Goal: Find specific page/section: Find specific page/section

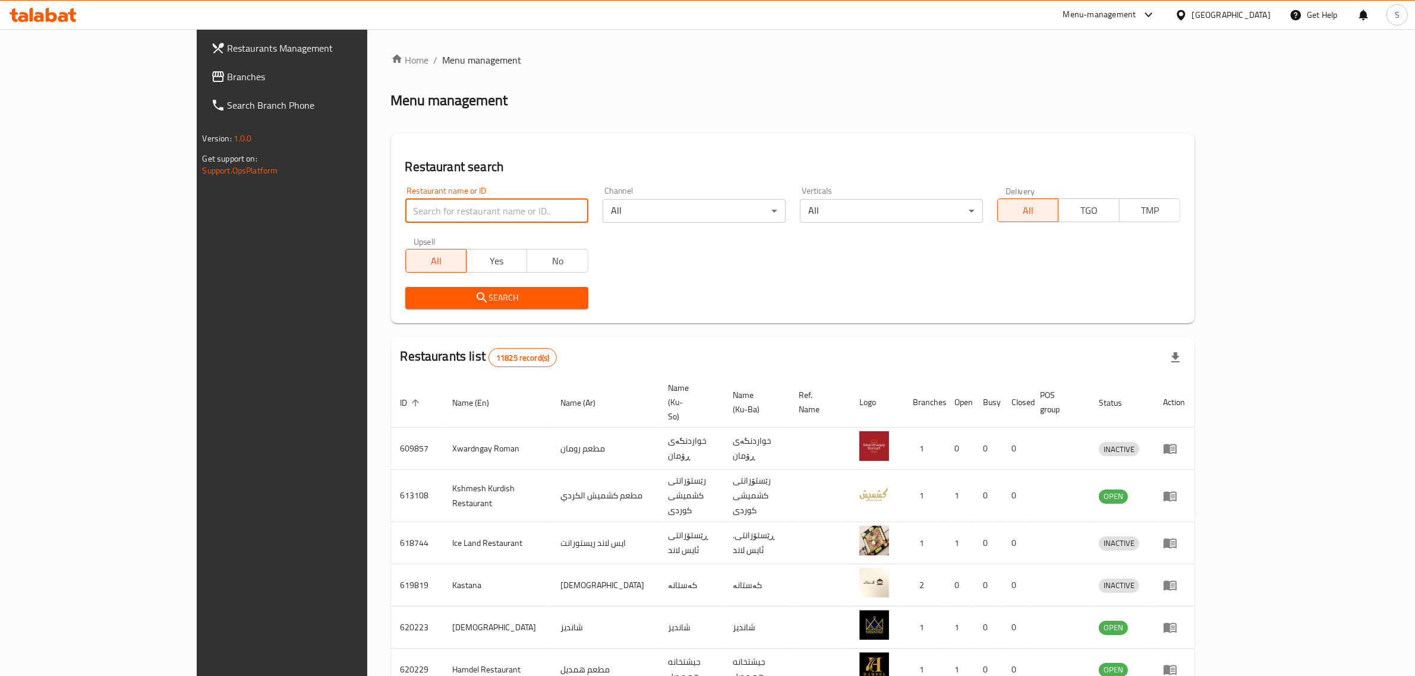
click at [417, 210] on input "search" at bounding box center [496, 211] width 183 height 24
click button "Search" at bounding box center [496, 298] width 183 height 22
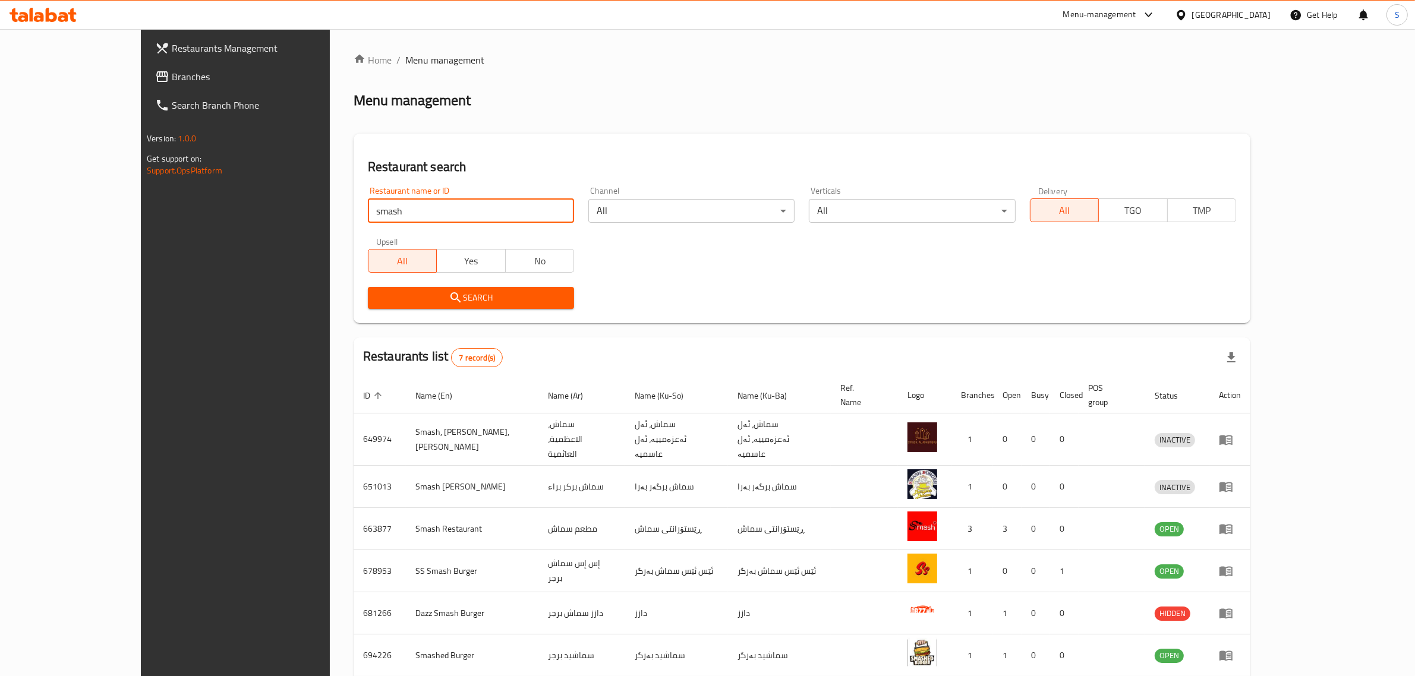
click at [435, 199] on input "smash" at bounding box center [471, 211] width 206 height 24
type input "smash restaurant"
click button "Search" at bounding box center [471, 298] width 206 height 22
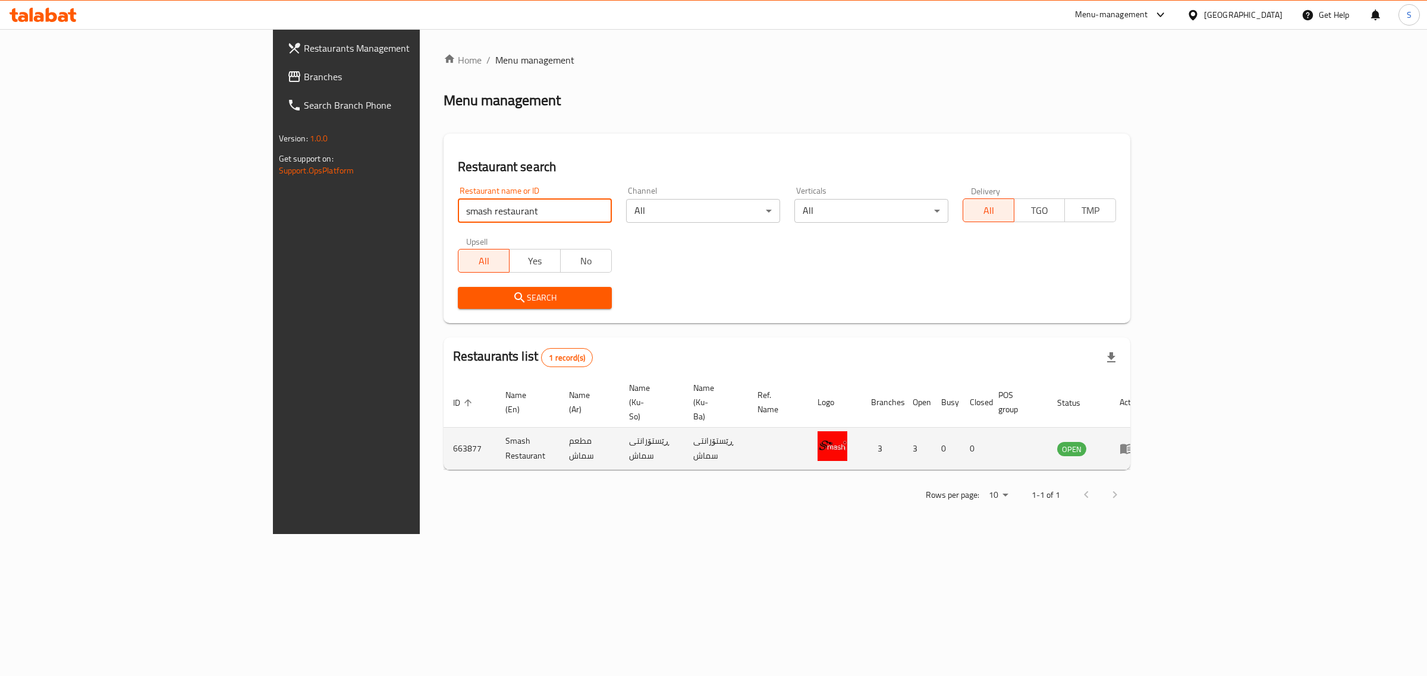
click at [1133, 445] on icon "enhanced table" at bounding box center [1126, 450] width 13 height 10
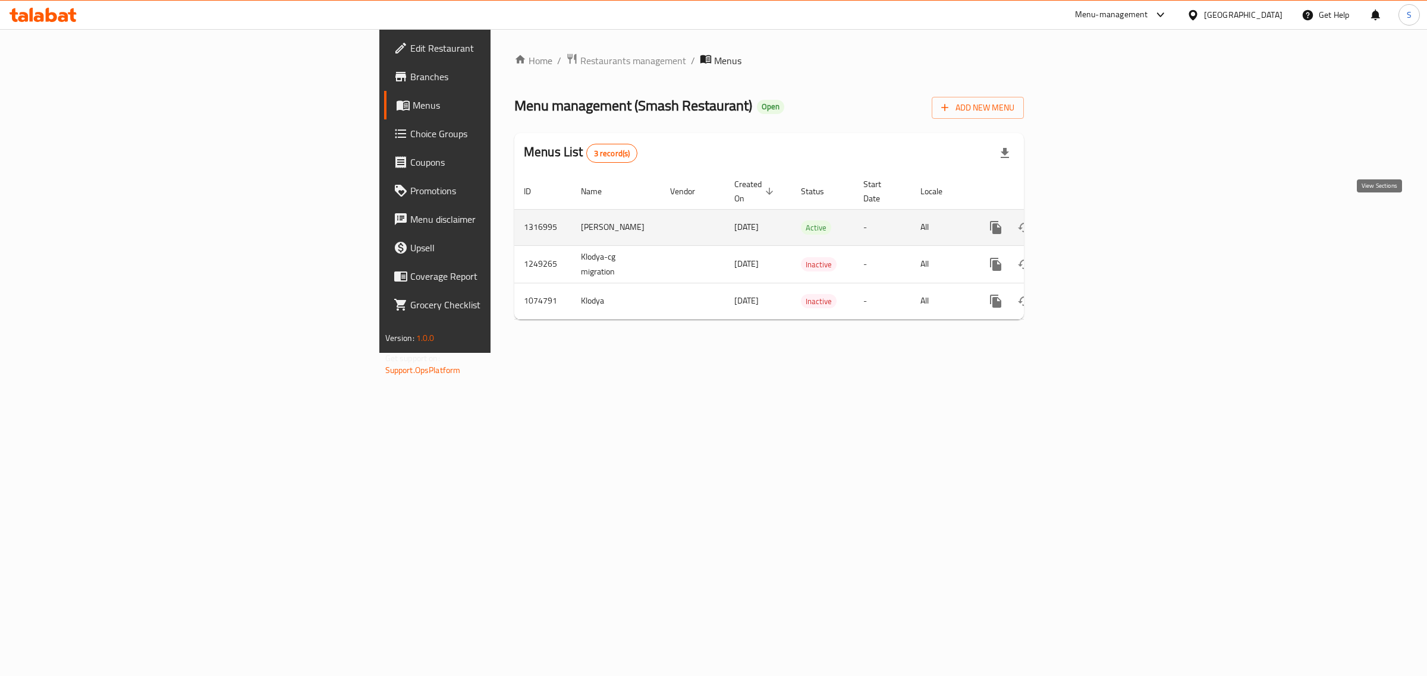
click at [1095, 213] on link "enhanced table" at bounding box center [1081, 227] width 29 height 29
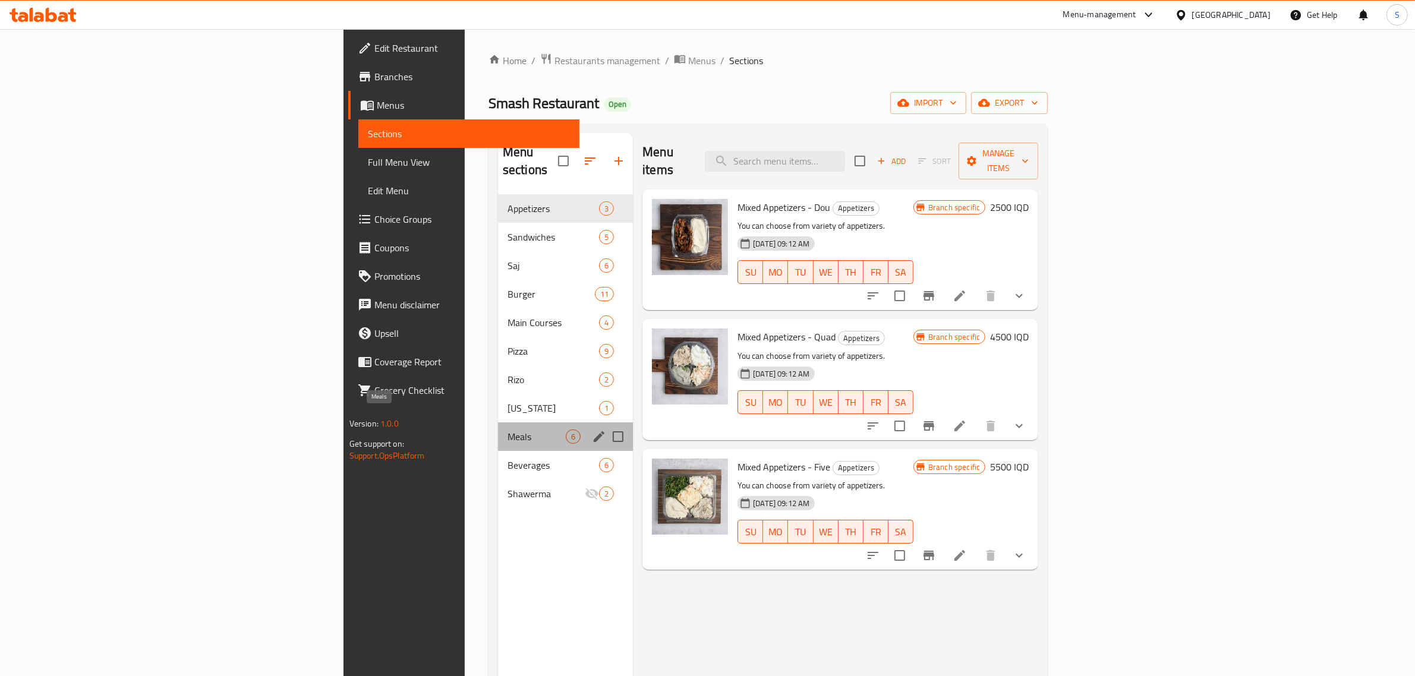
click at [508, 430] on span "Meals" at bounding box center [537, 437] width 58 height 14
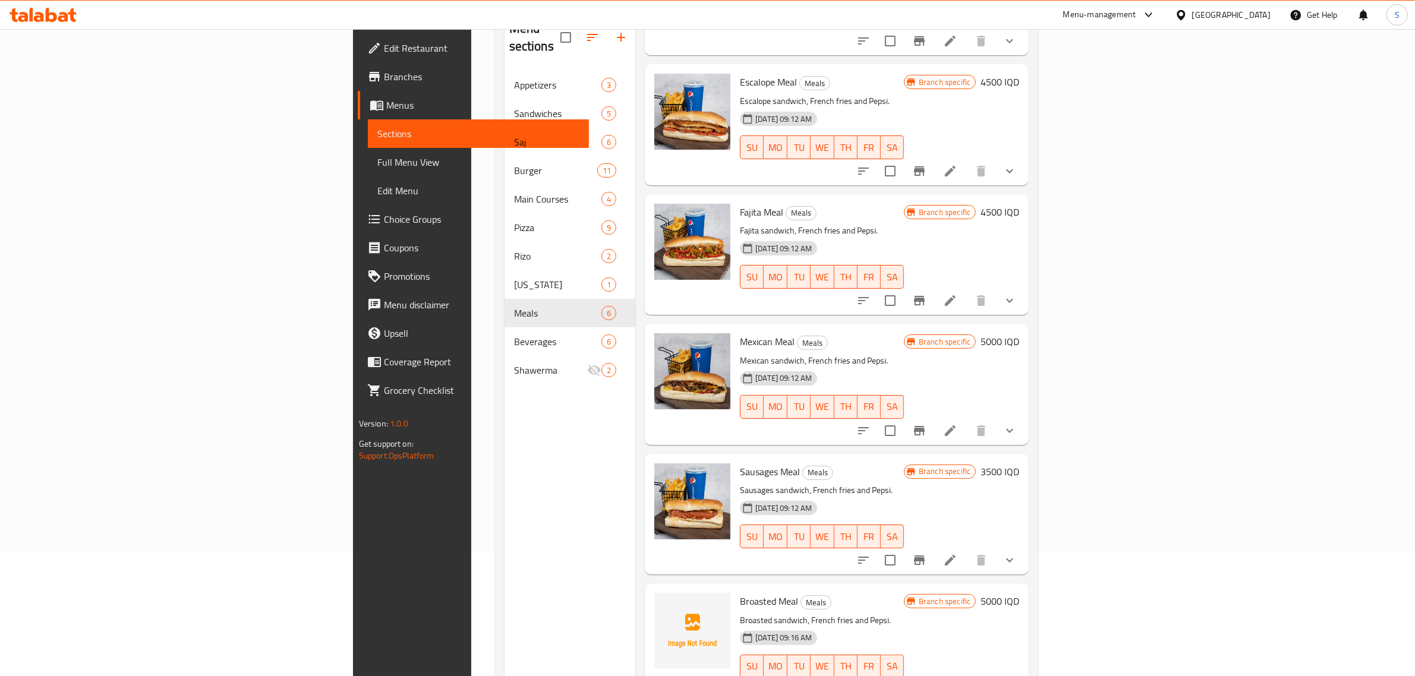
scroll to position [167, 0]
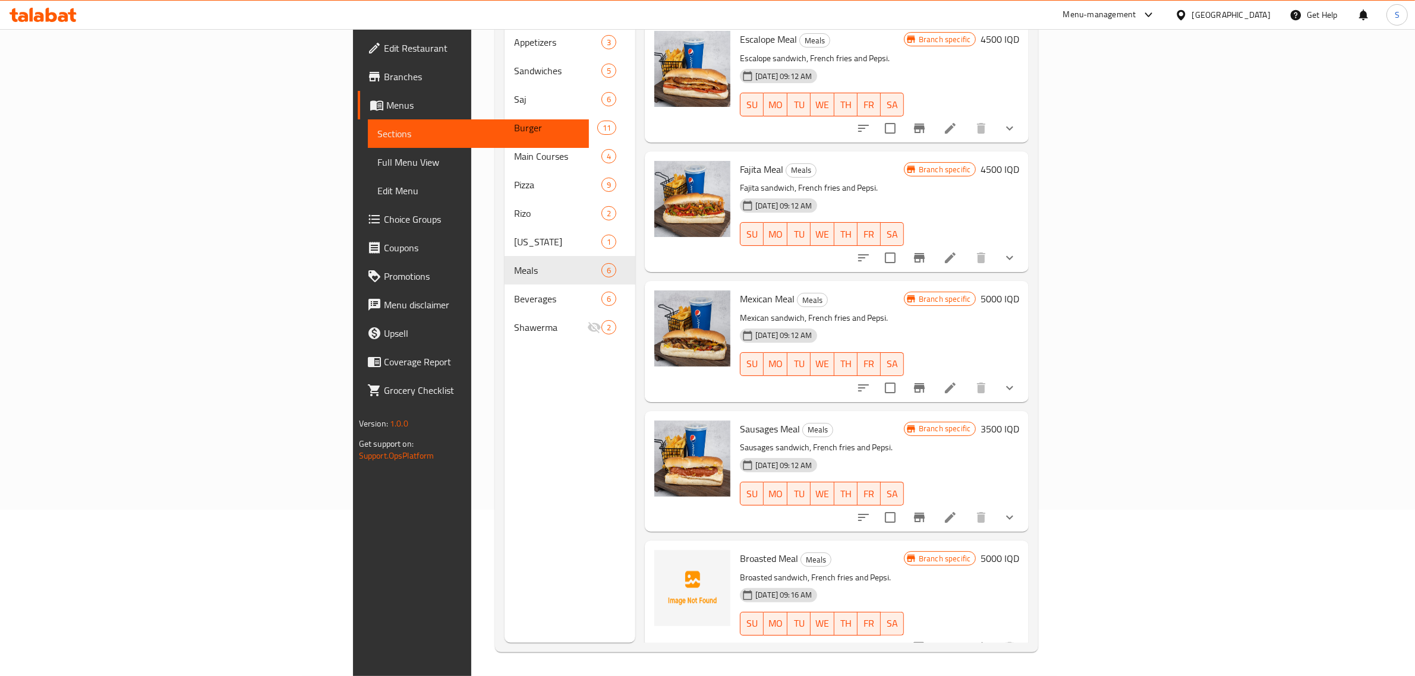
click at [795, 440] on p "Sausages sandwich, French fries and Pepsi." at bounding box center [822, 447] width 164 height 15
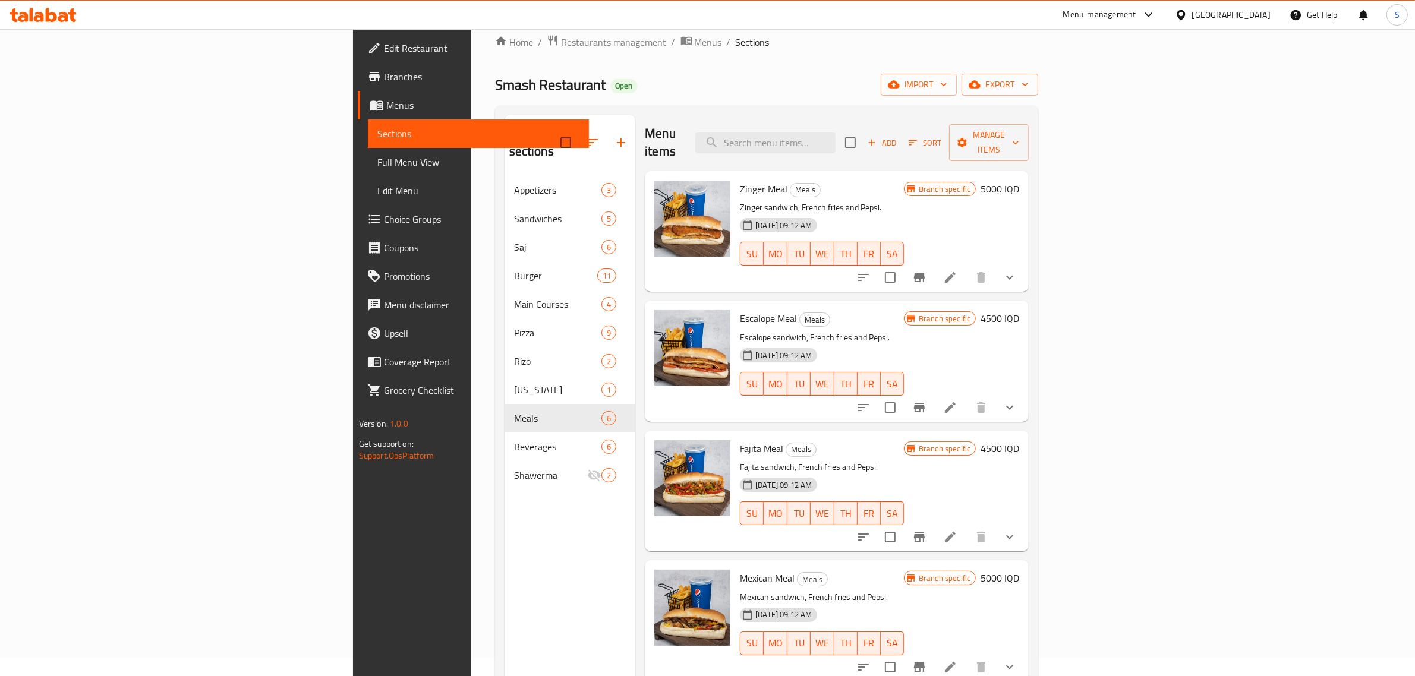
scroll to position [0, 0]
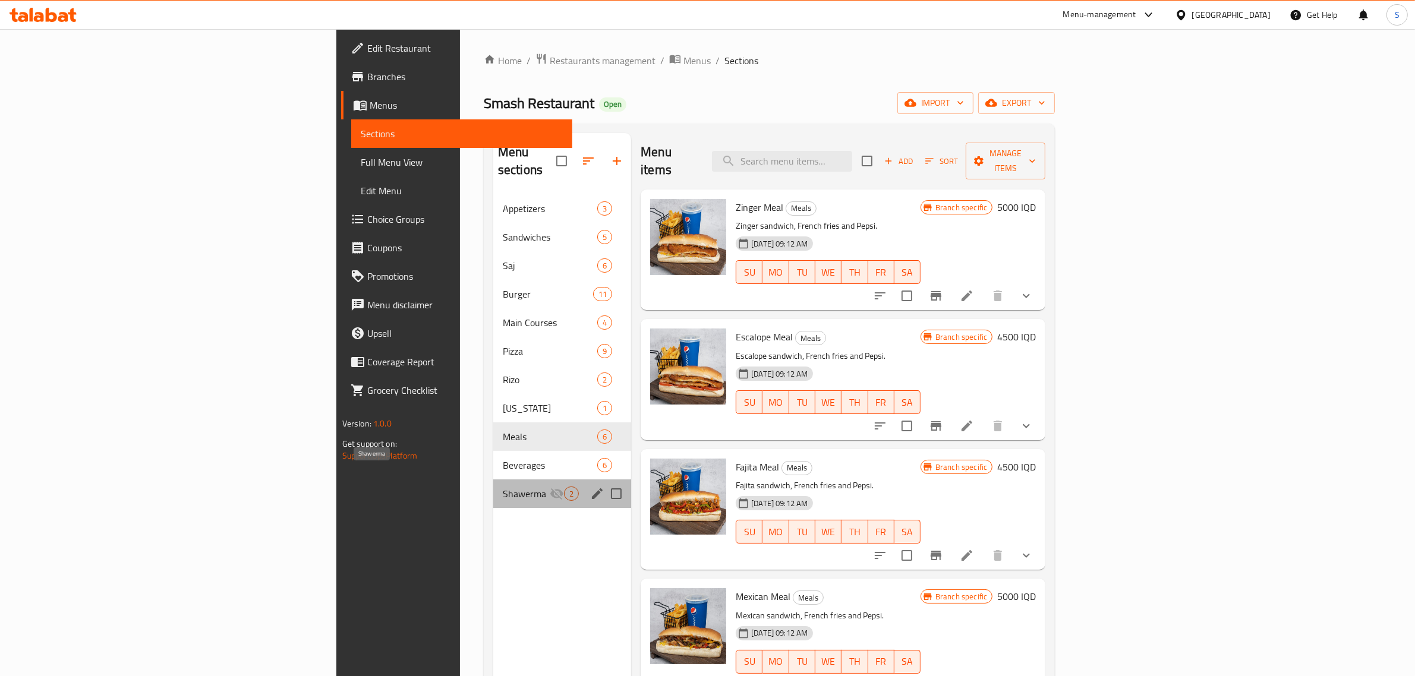
click at [503, 487] on span "Shawerma" at bounding box center [526, 494] width 47 height 14
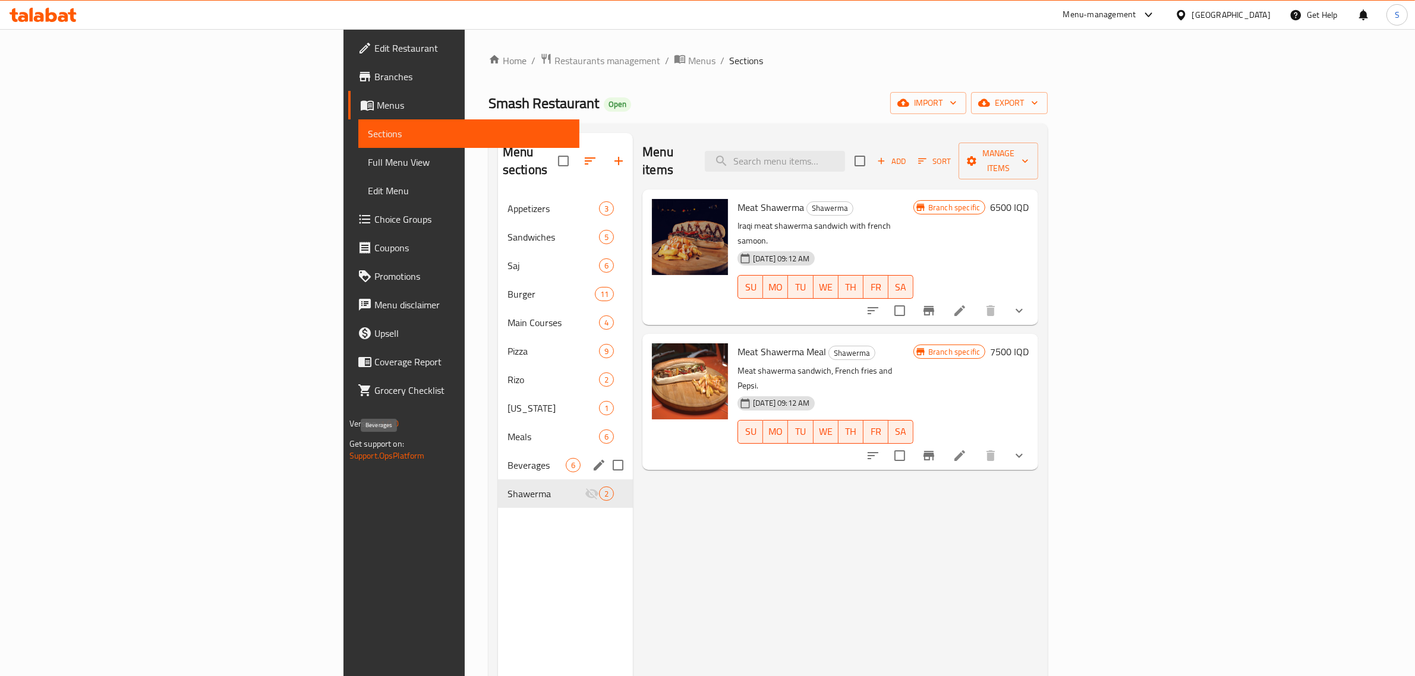
click at [508, 458] on span "Beverages" at bounding box center [537, 465] width 58 height 14
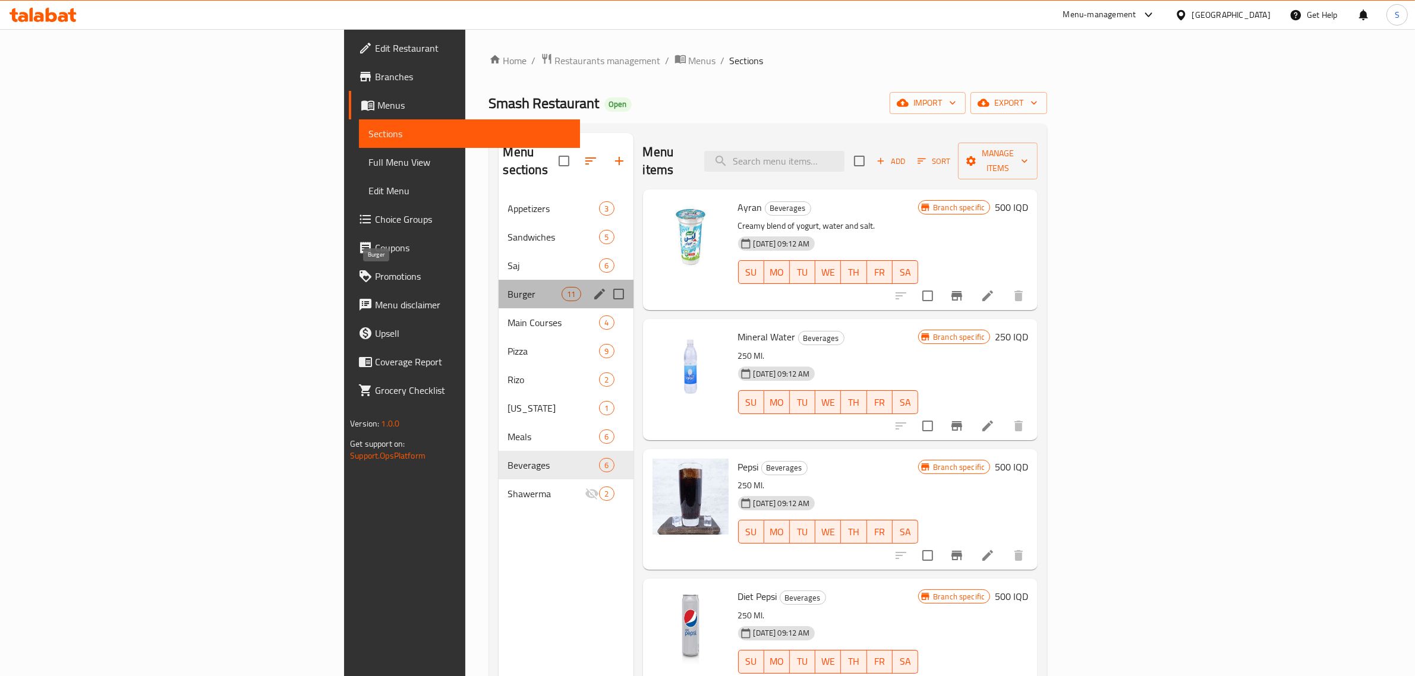
click at [508, 287] on span "Burger" at bounding box center [535, 294] width 54 height 14
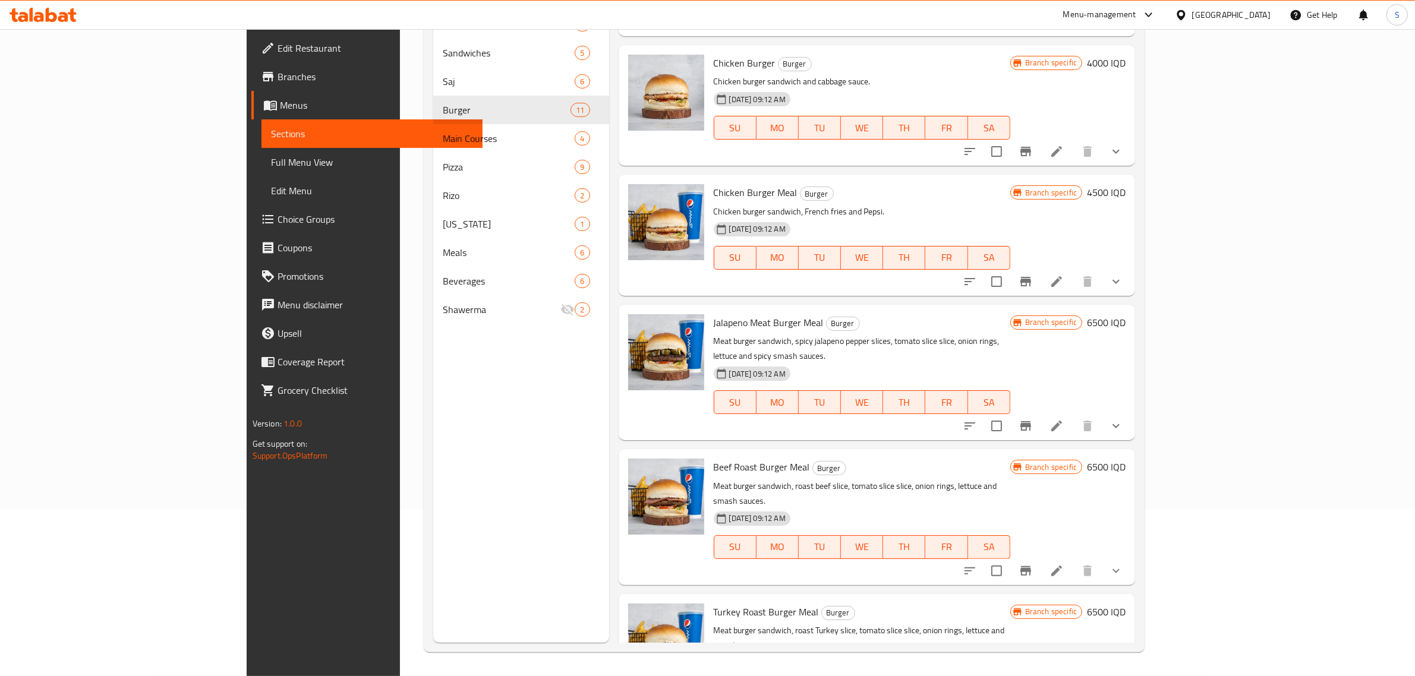
scroll to position [520, 0]
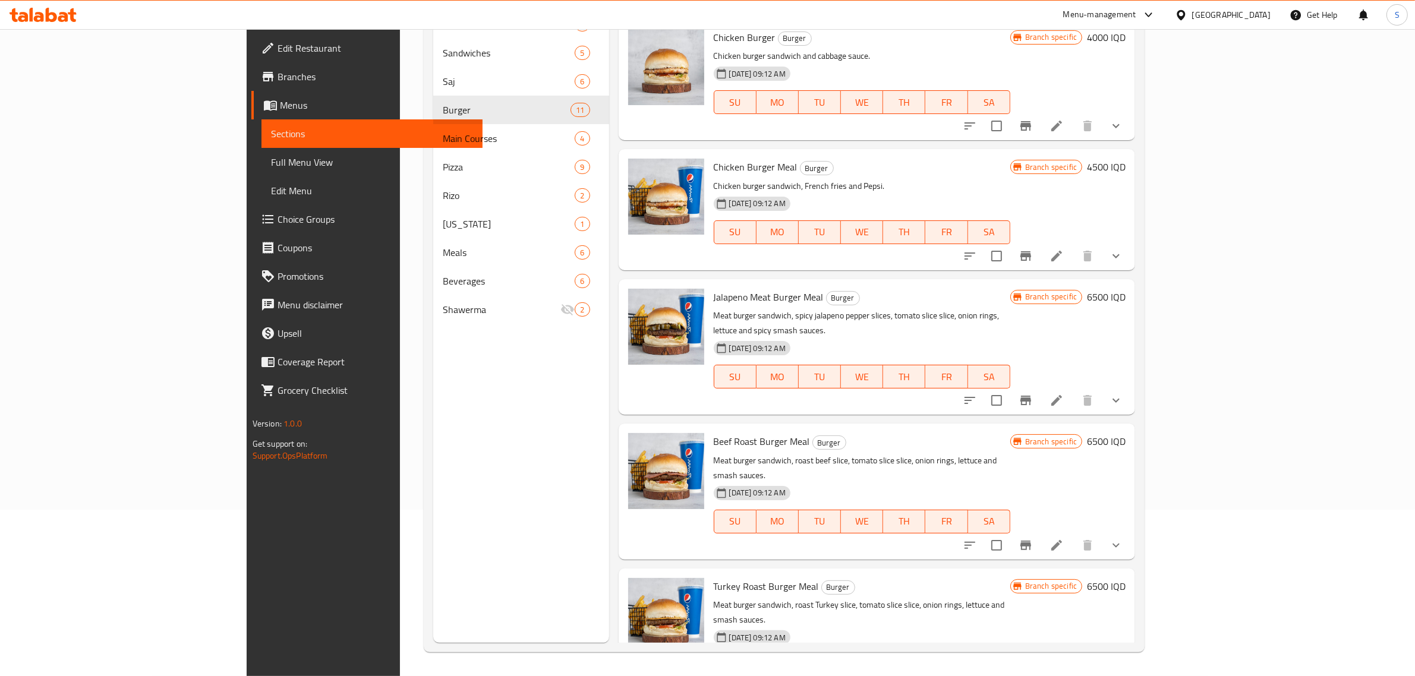
click at [813, 454] on p "Meat burger sandwich, roast beef slice, tomato slice slice, onion rings, lettuc…" at bounding box center [862, 469] width 297 height 30
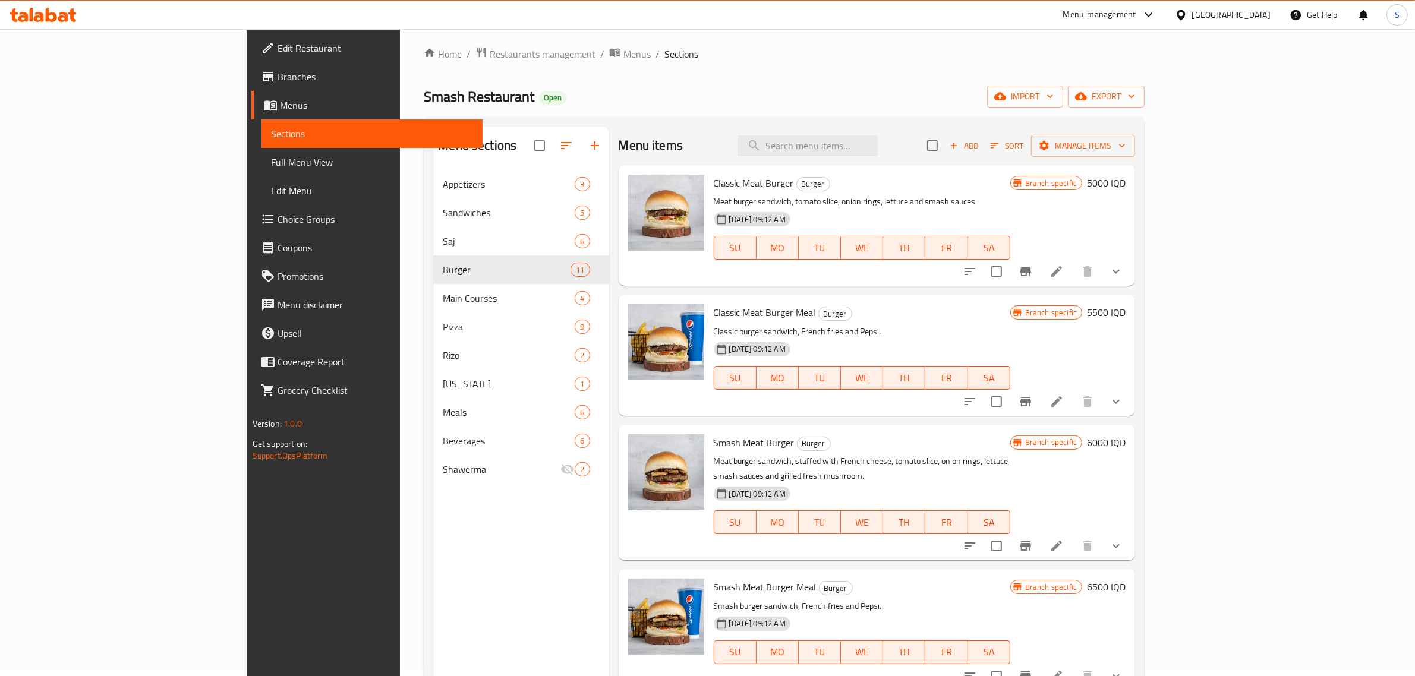
scroll to position [0, 0]
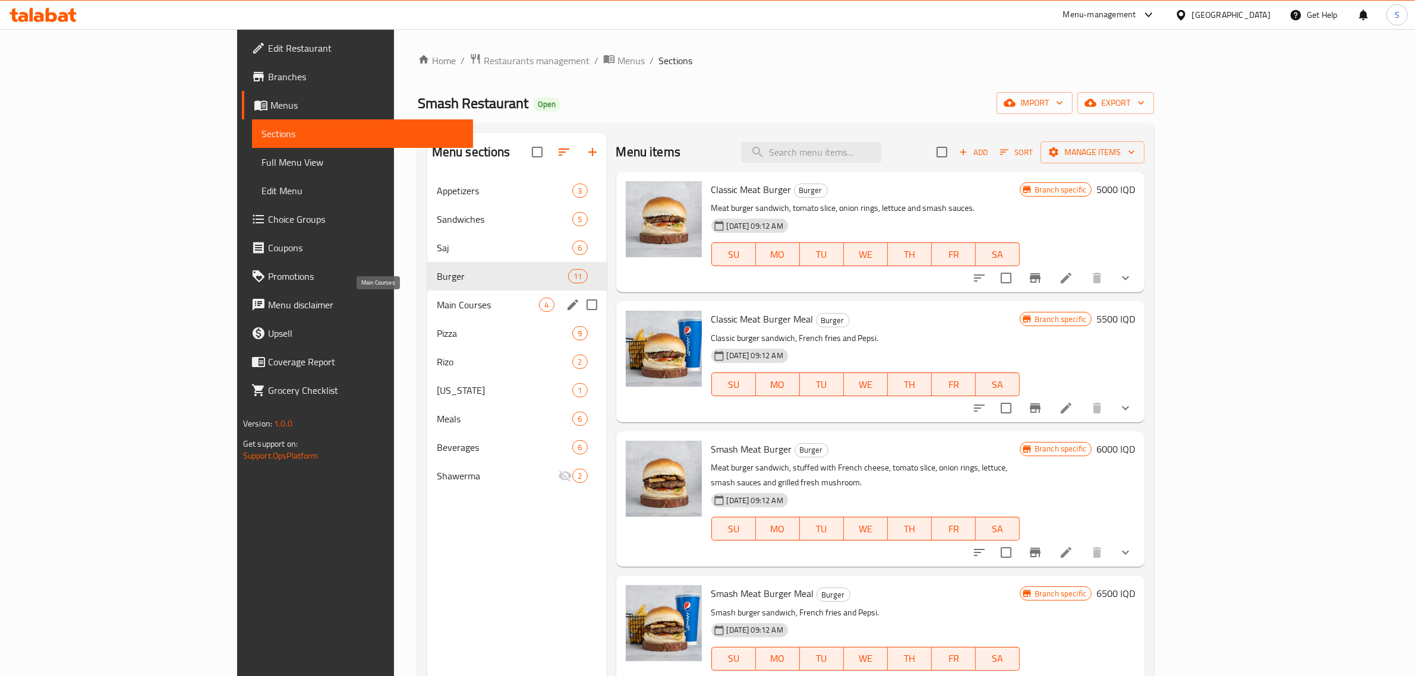
click at [437, 303] on span "Main Courses" at bounding box center [488, 305] width 103 height 14
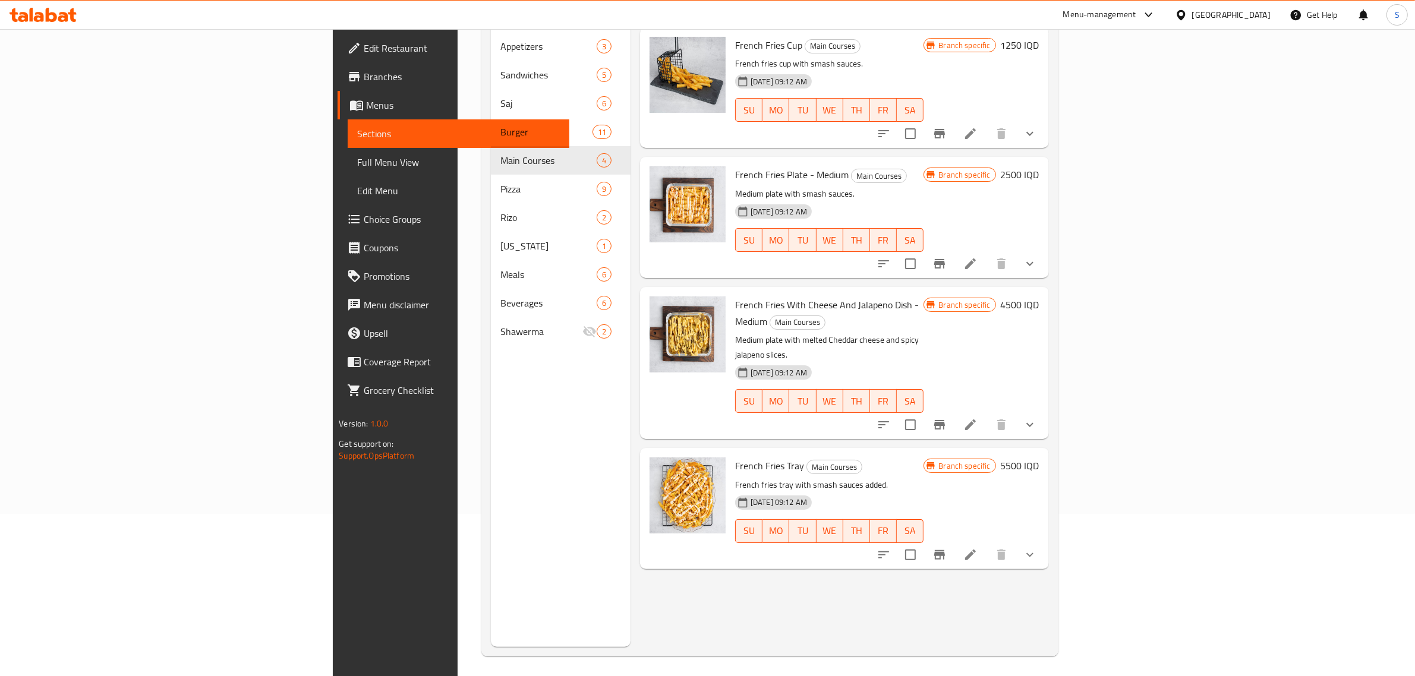
scroll to position [167, 0]
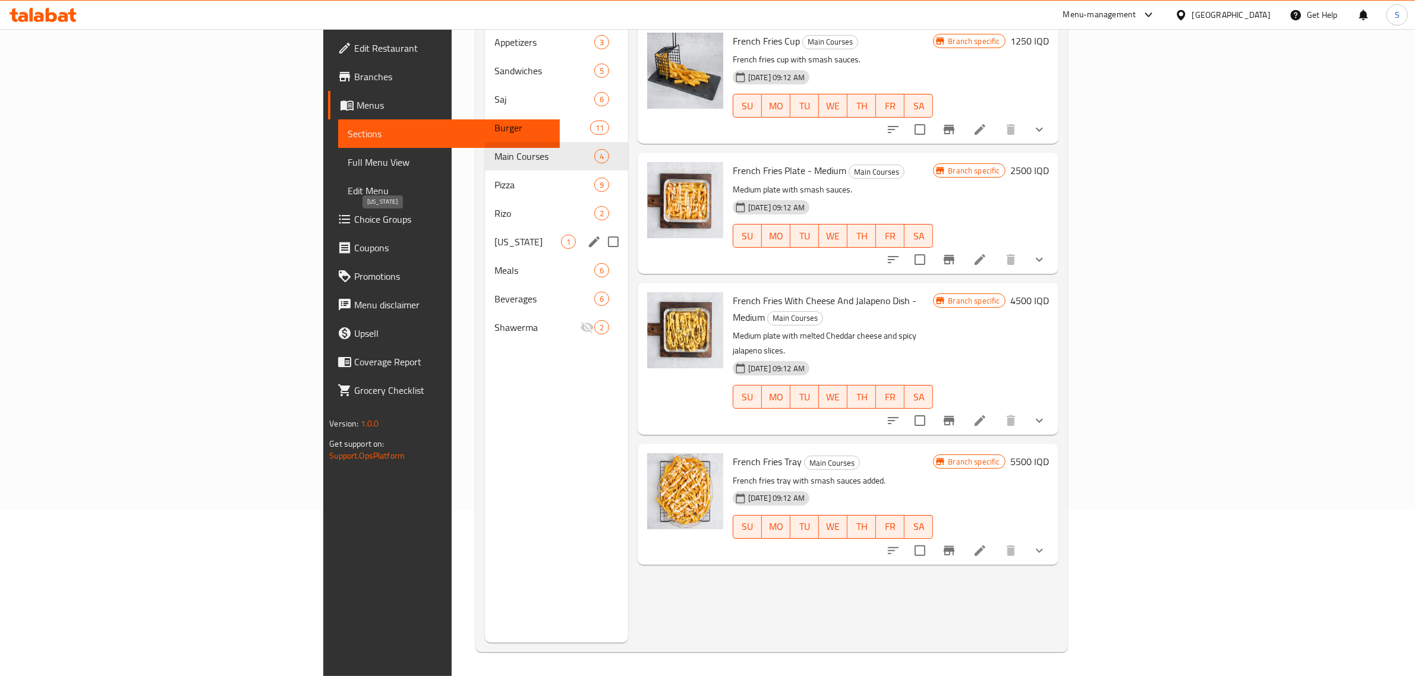
click at [495, 235] on span "[US_STATE]" at bounding box center [528, 242] width 67 height 14
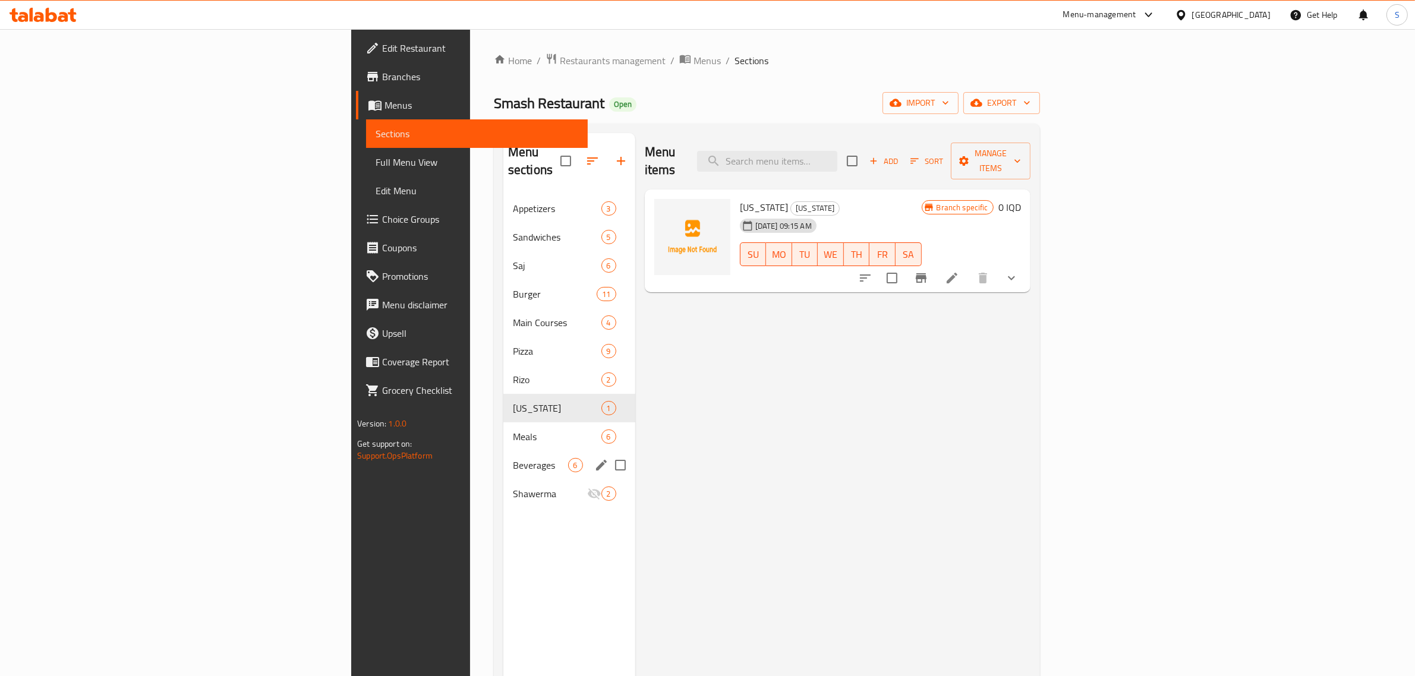
click at [513, 430] on span "Meals" at bounding box center [557, 437] width 89 height 14
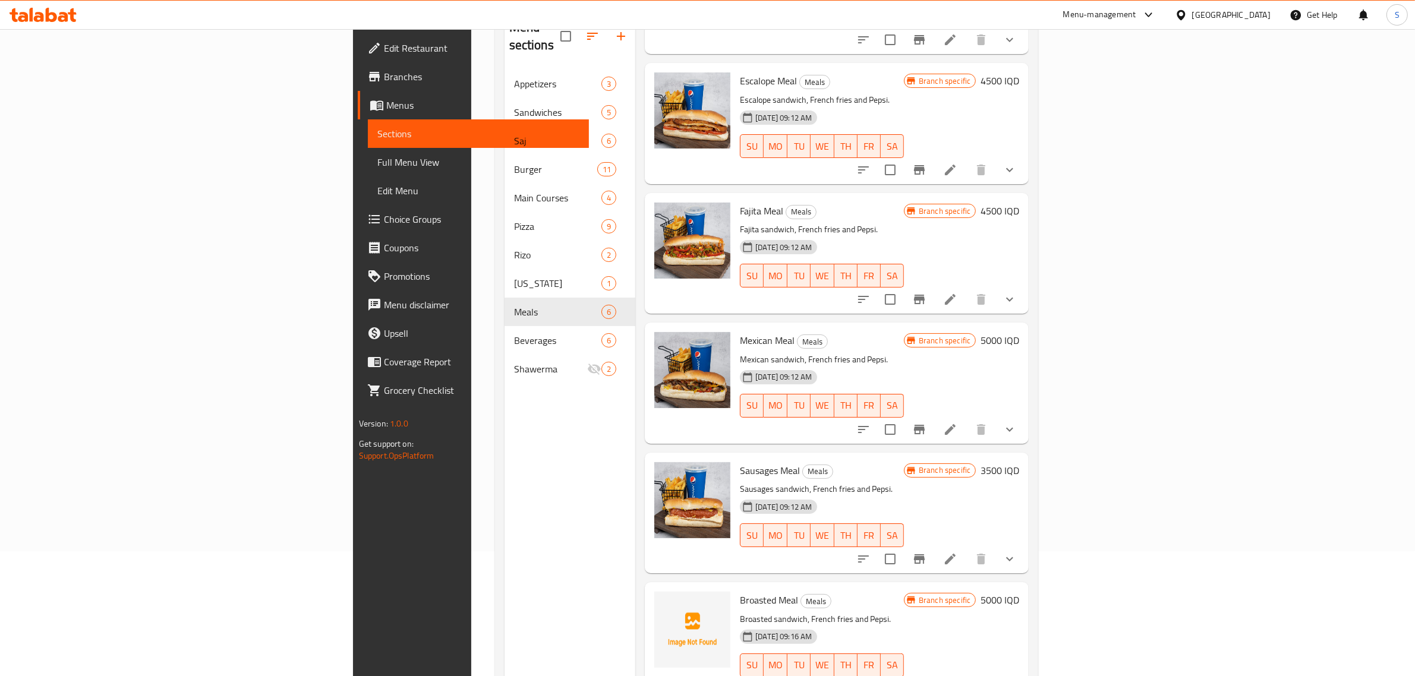
scroll to position [149, 0]
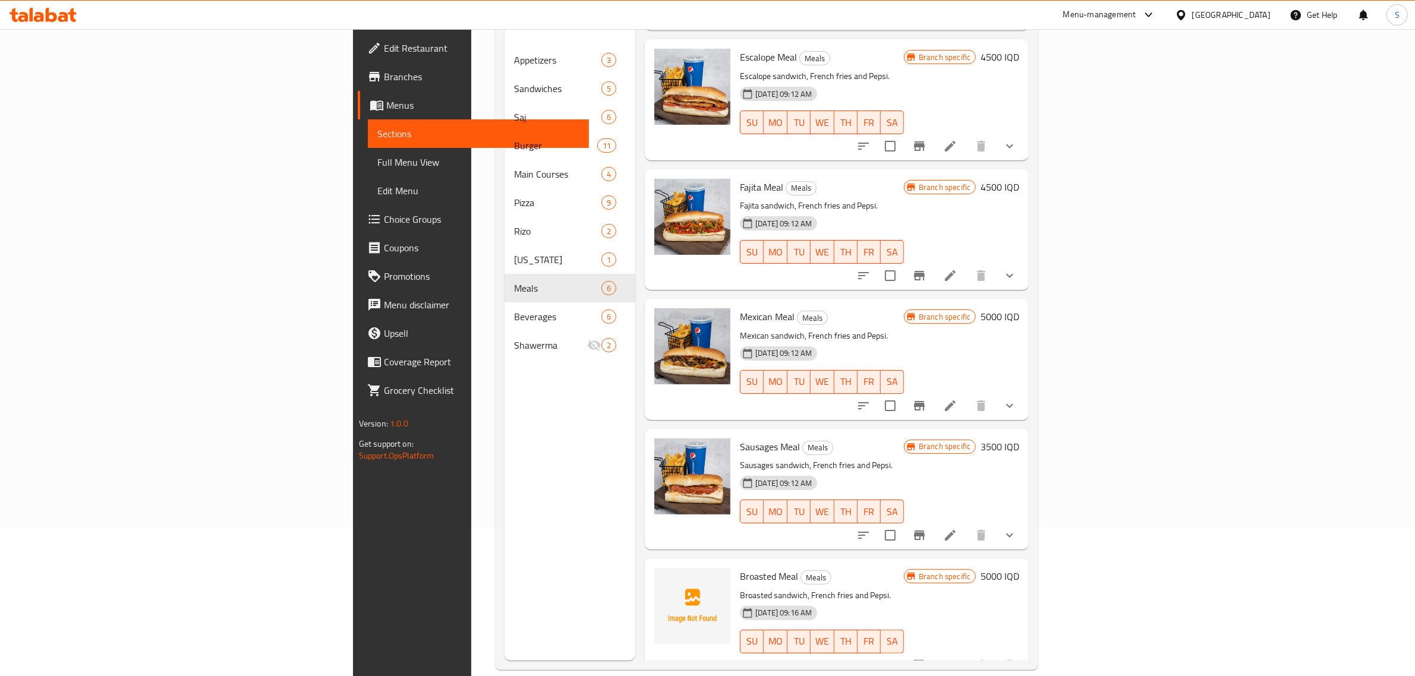
click at [889, 458] on p "Sausages sandwich, French fries and Pepsi." at bounding box center [822, 465] width 164 height 15
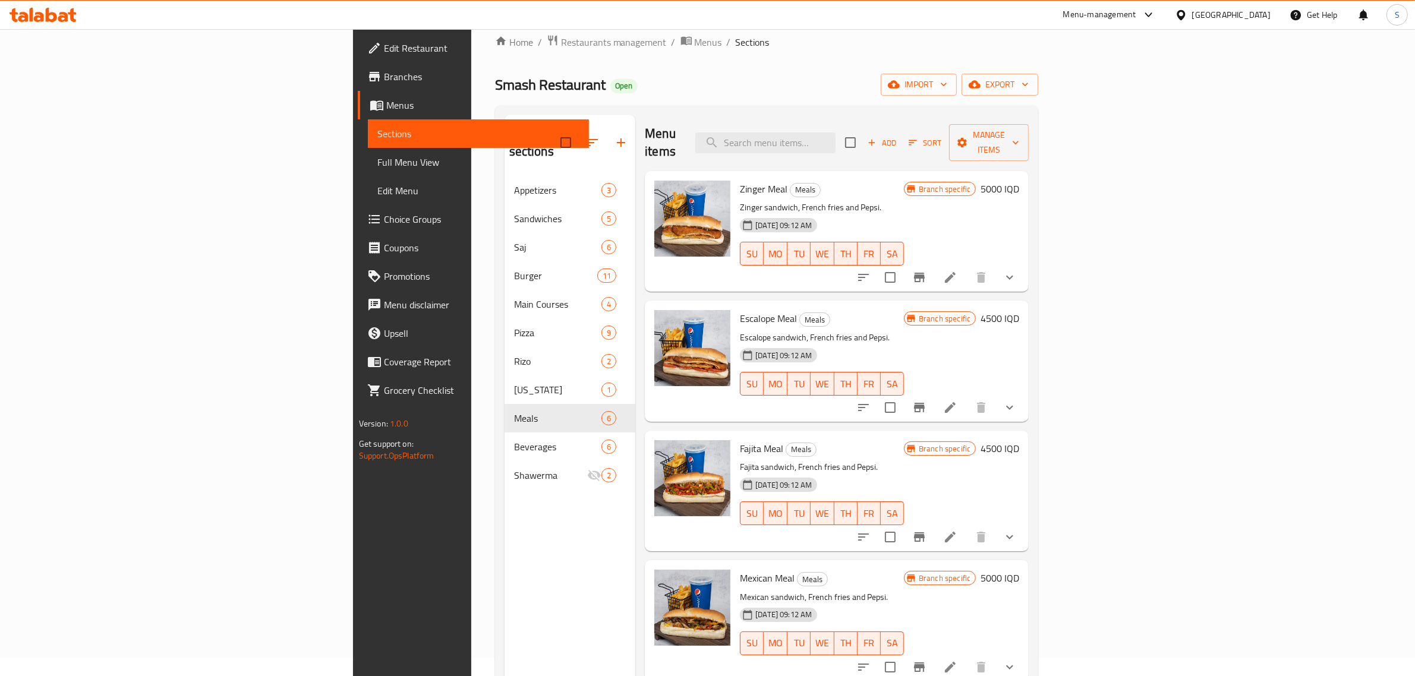
scroll to position [0, 0]
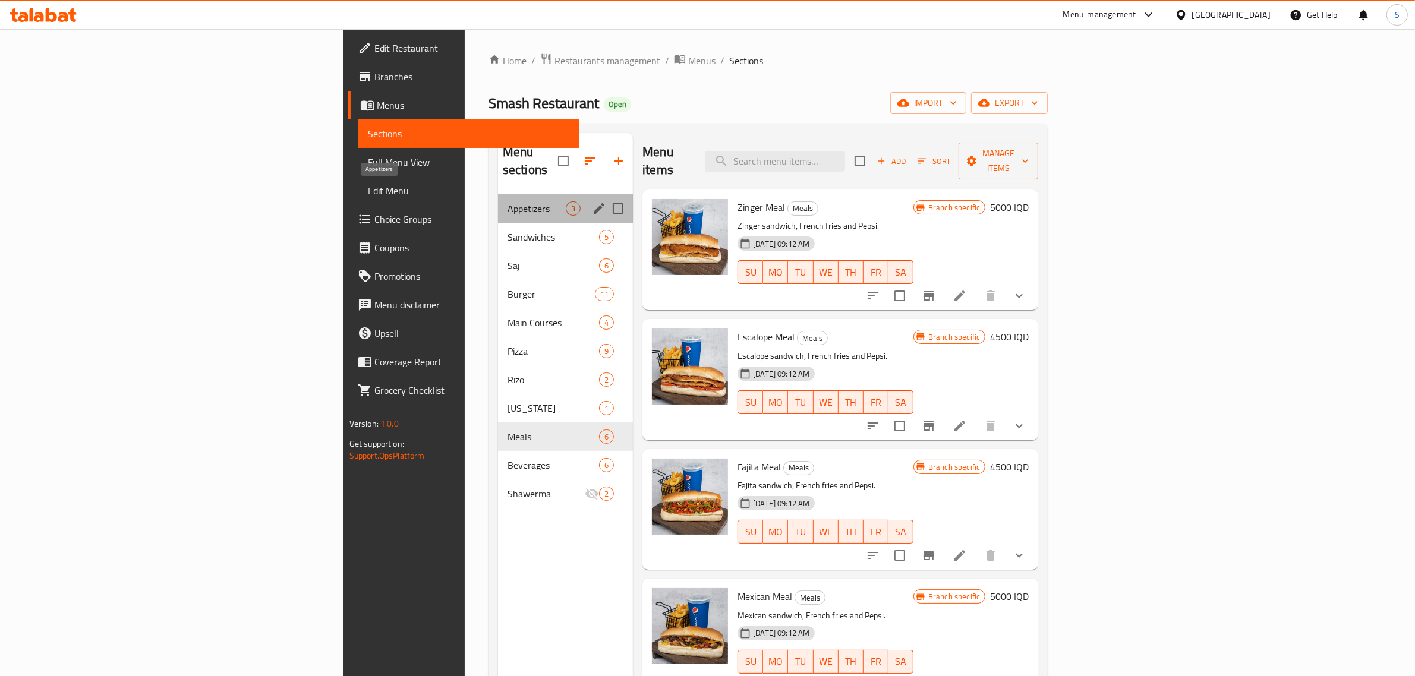
click at [508, 202] on span "Appetizers" at bounding box center [537, 209] width 58 height 14
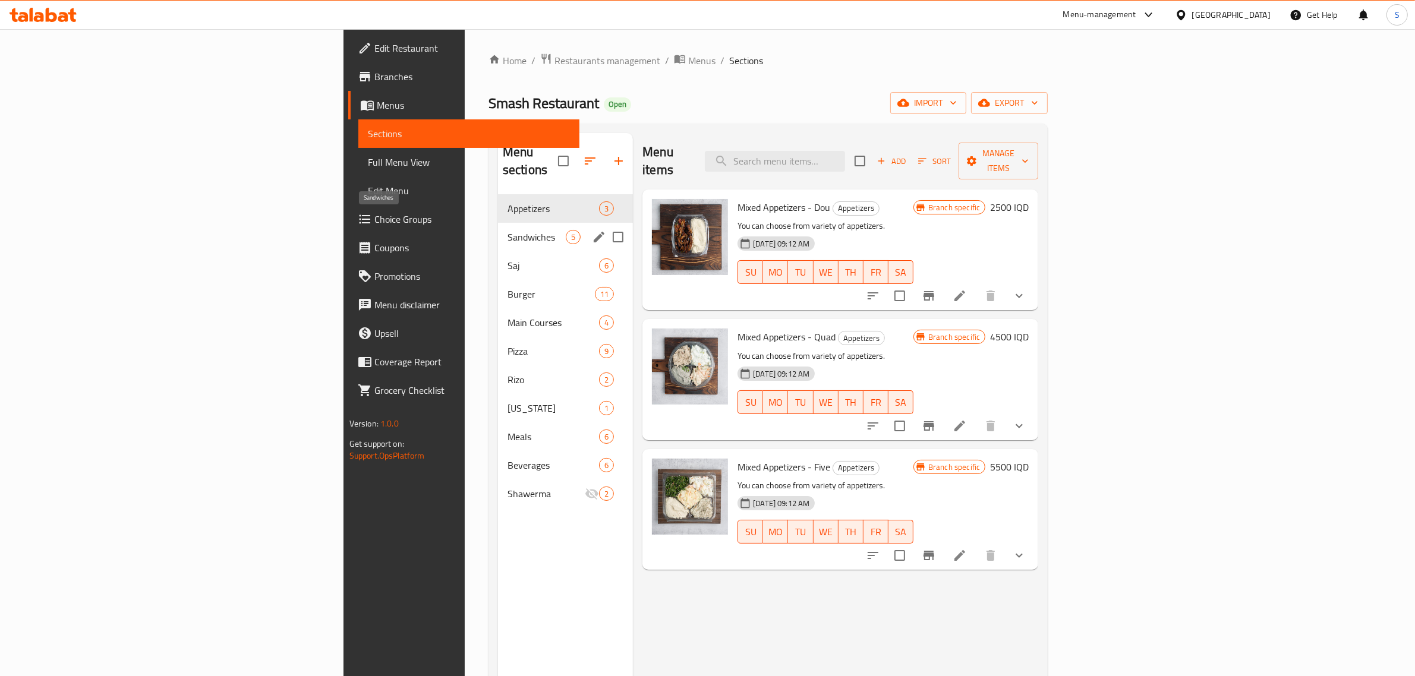
click at [508, 230] on span "Sandwiches" at bounding box center [537, 237] width 58 height 14
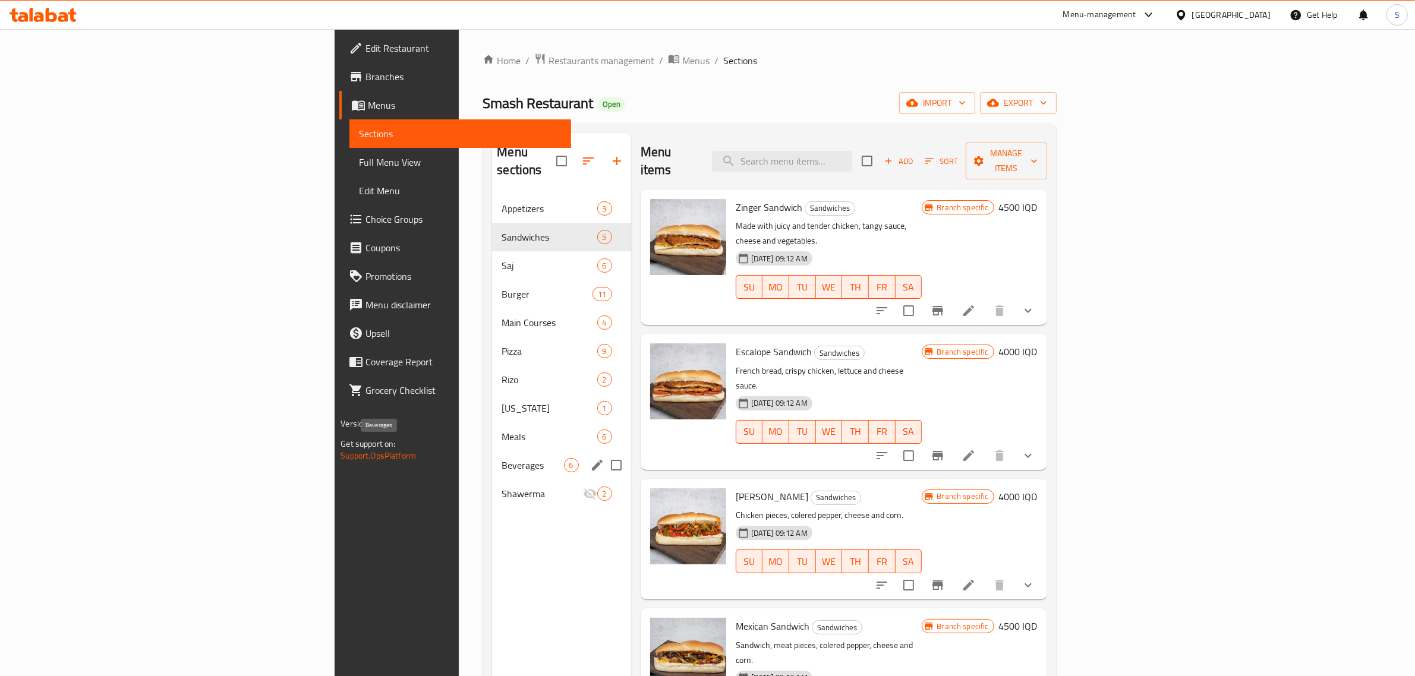
click at [502, 458] on span "Beverages" at bounding box center [533, 465] width 62 height 14
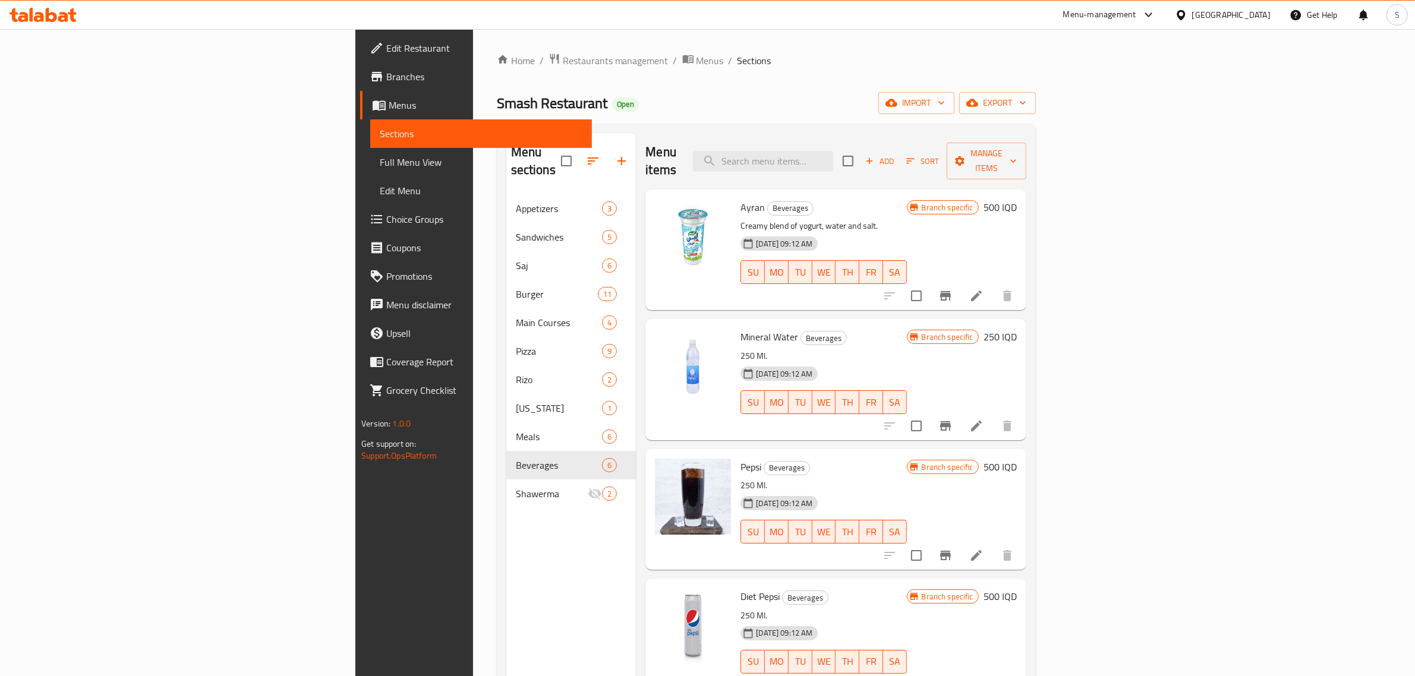
click at [636, 340] on div "Menu items Add Sort Manage items Ayran Beverages Creamy blend of yogurt, water …" at bounding box center [831, 471] width 390 height 676
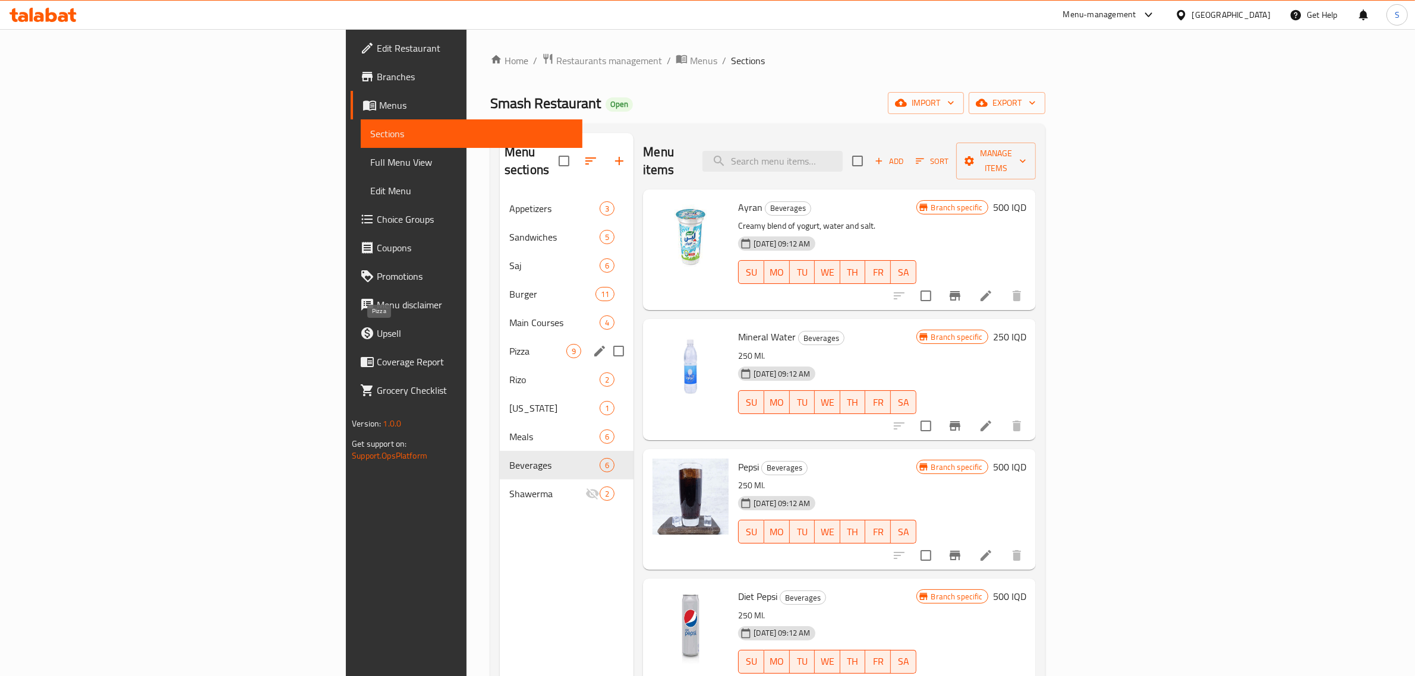
click at [509, 344] on span "Pizza" at bounding box center [537, 351] width 57 height 14
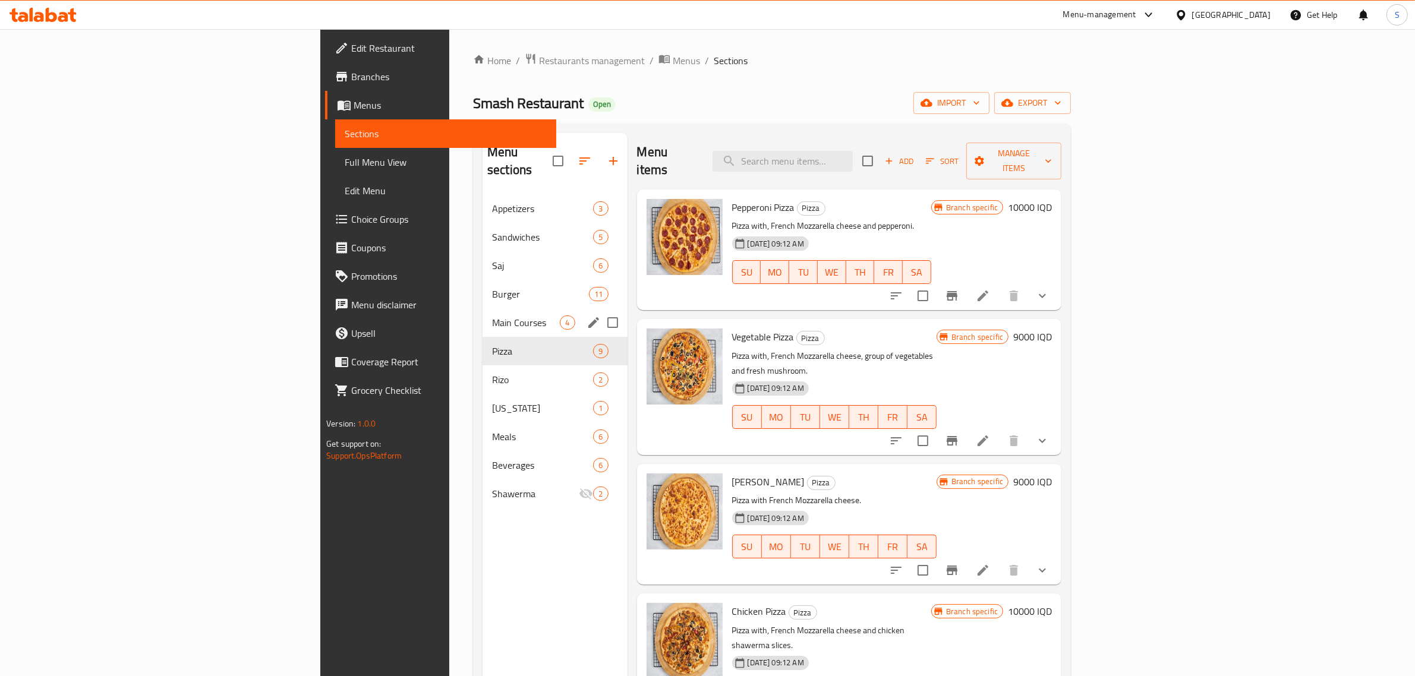
click at [492, 316] on span "Main Courses" at bounding box center [526, 323] width 68 height 14
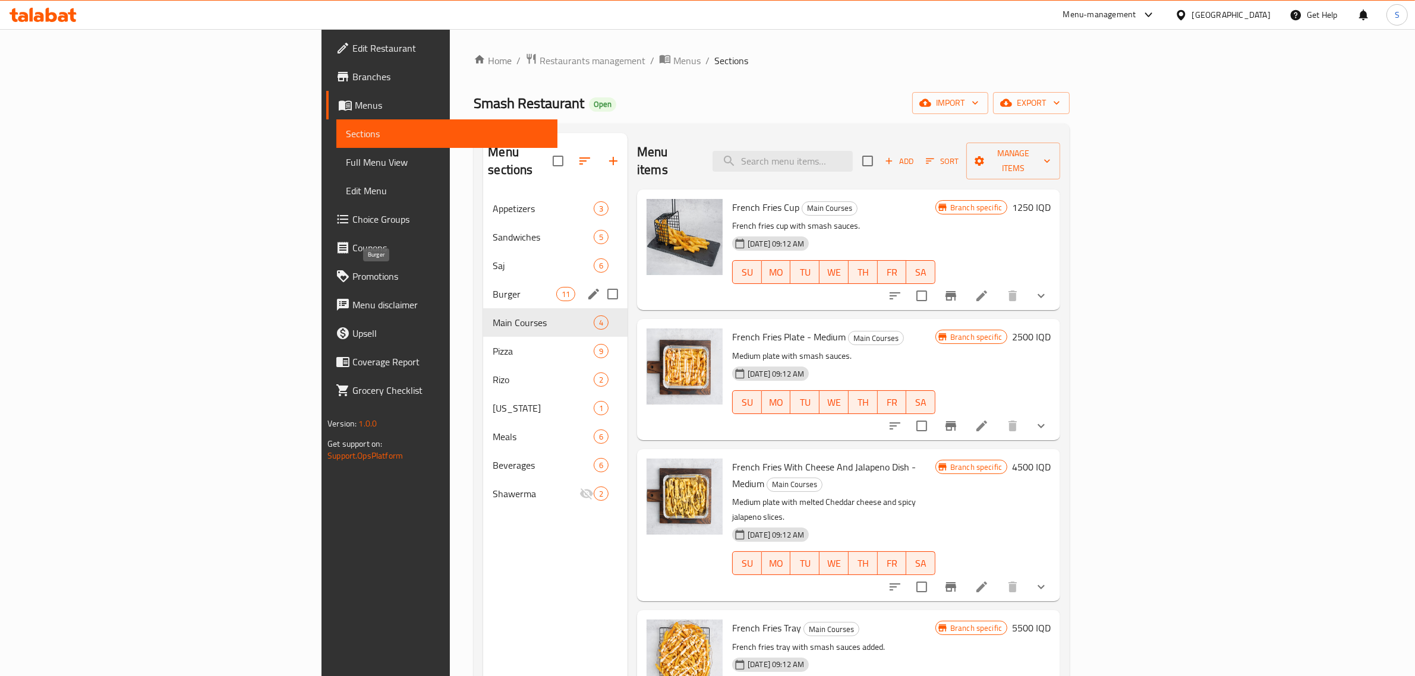
click at [493, 287] on span "Burger" at bounding box center [524, 294] width 63 height 14
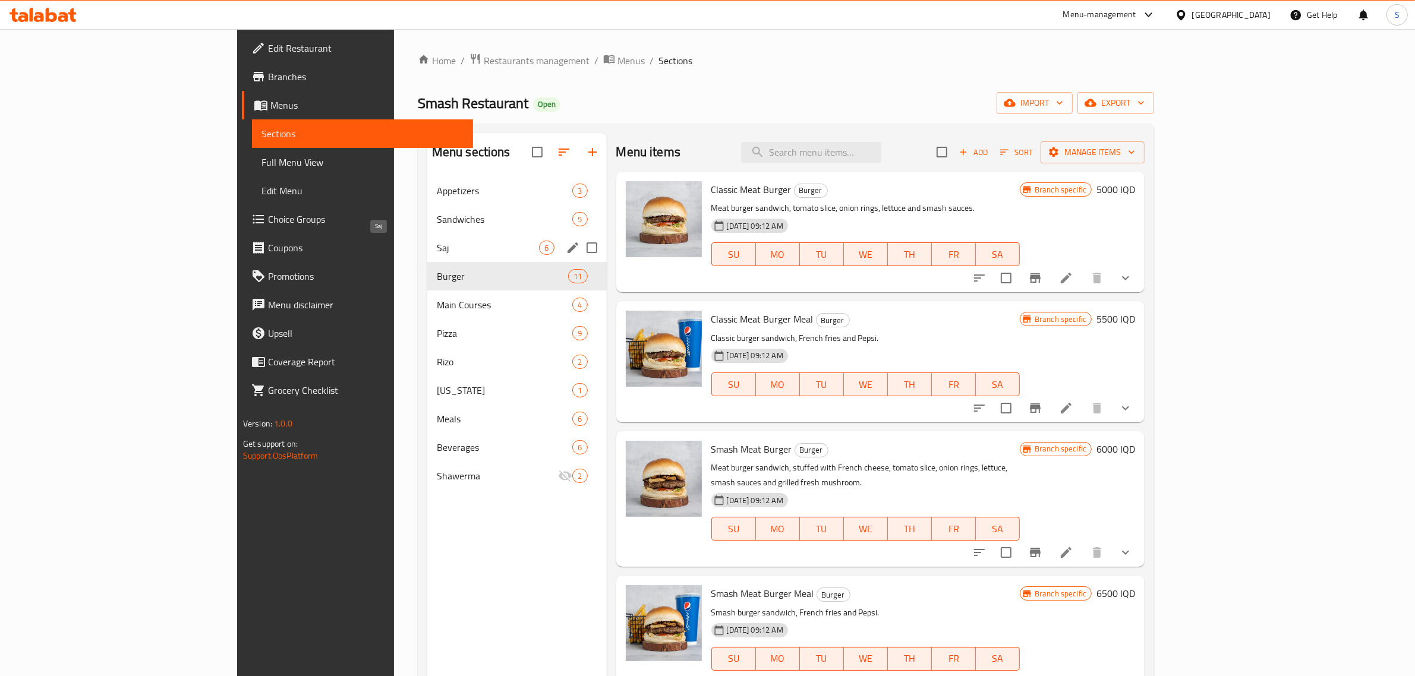
click at [437, 243] on span "Saj" at bounding box center [488, 248] width 103 height 14
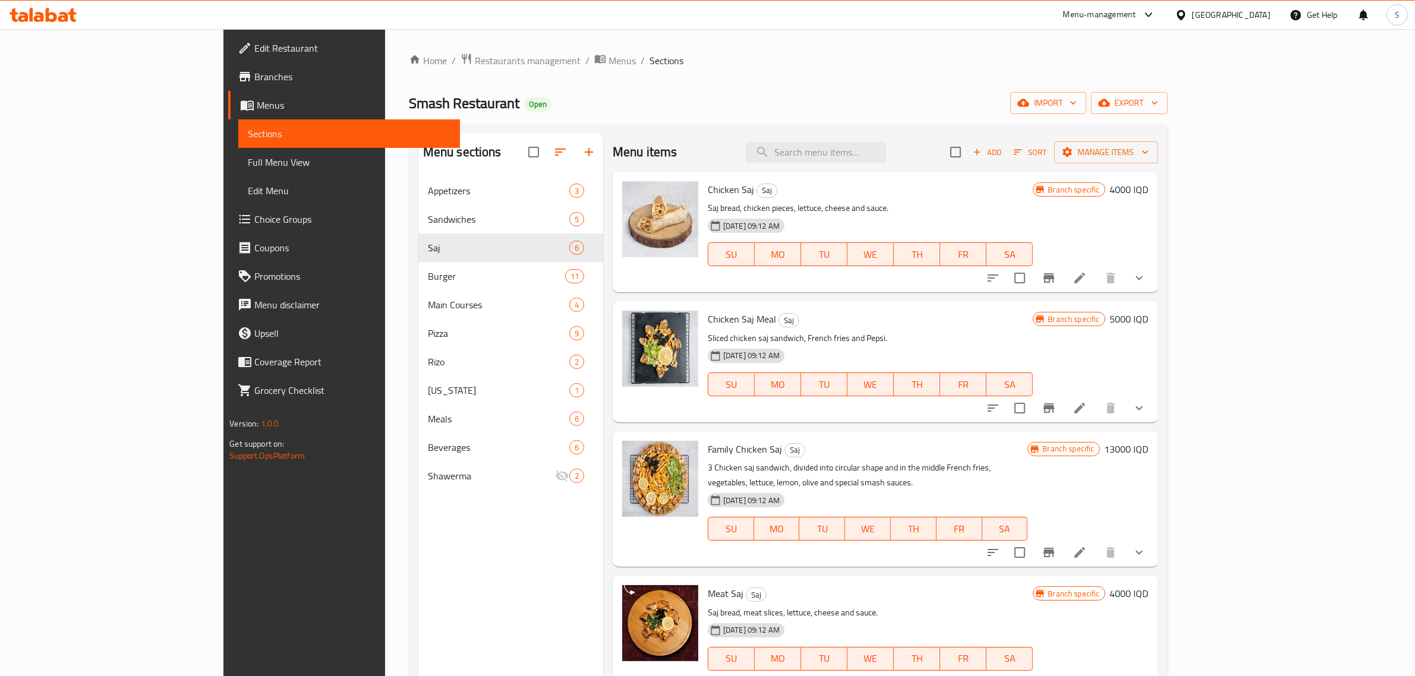
click at [603, 297] on div "Menu items Add Sort Manage items Chicken Saj Saj Saj bread, chicken pieces, let…" at bounding box center [880, 471] width 555 height 676
click at [475, 61] on span "Restaurants management" at bounding box center [528, 60] width 106 height 14
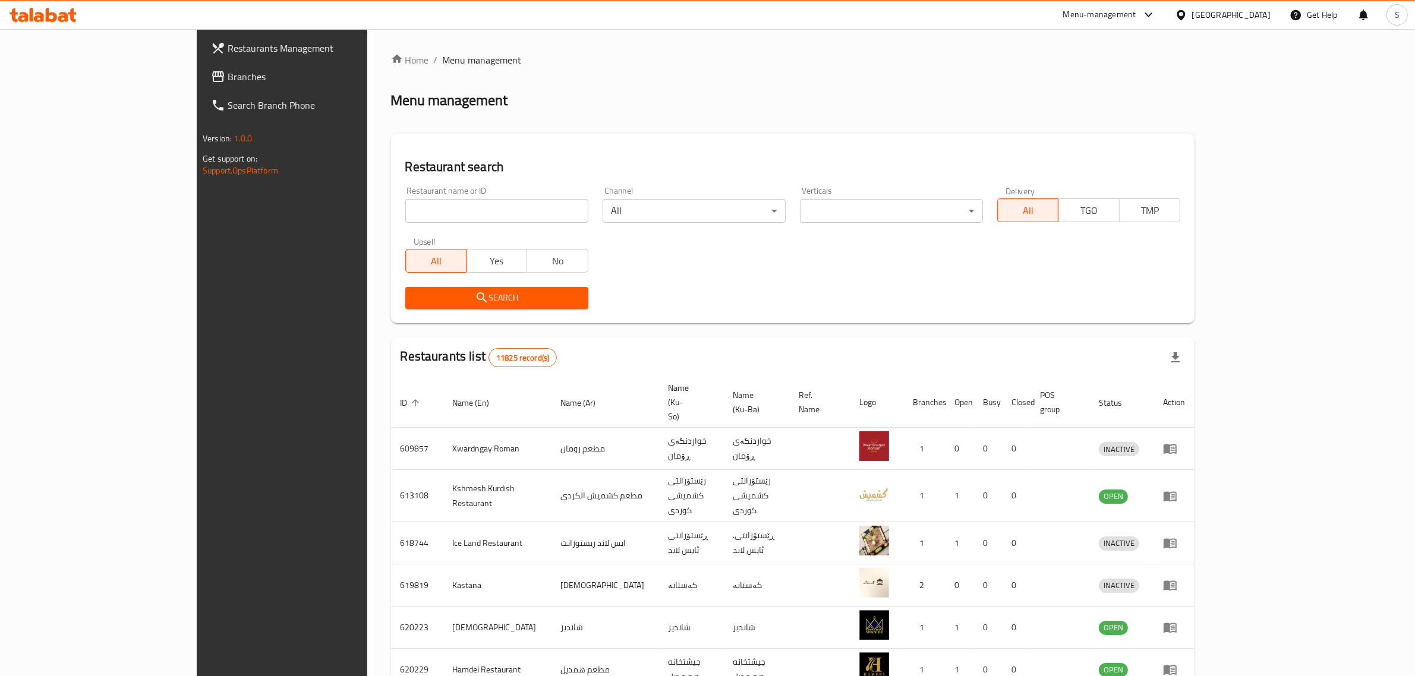
click at [437, 211] on input "search" at bounding box center [496, 211] width 183 height 24
type input "west burger"
click button "Search" at bounding box center [496, 298] width 183 height 22
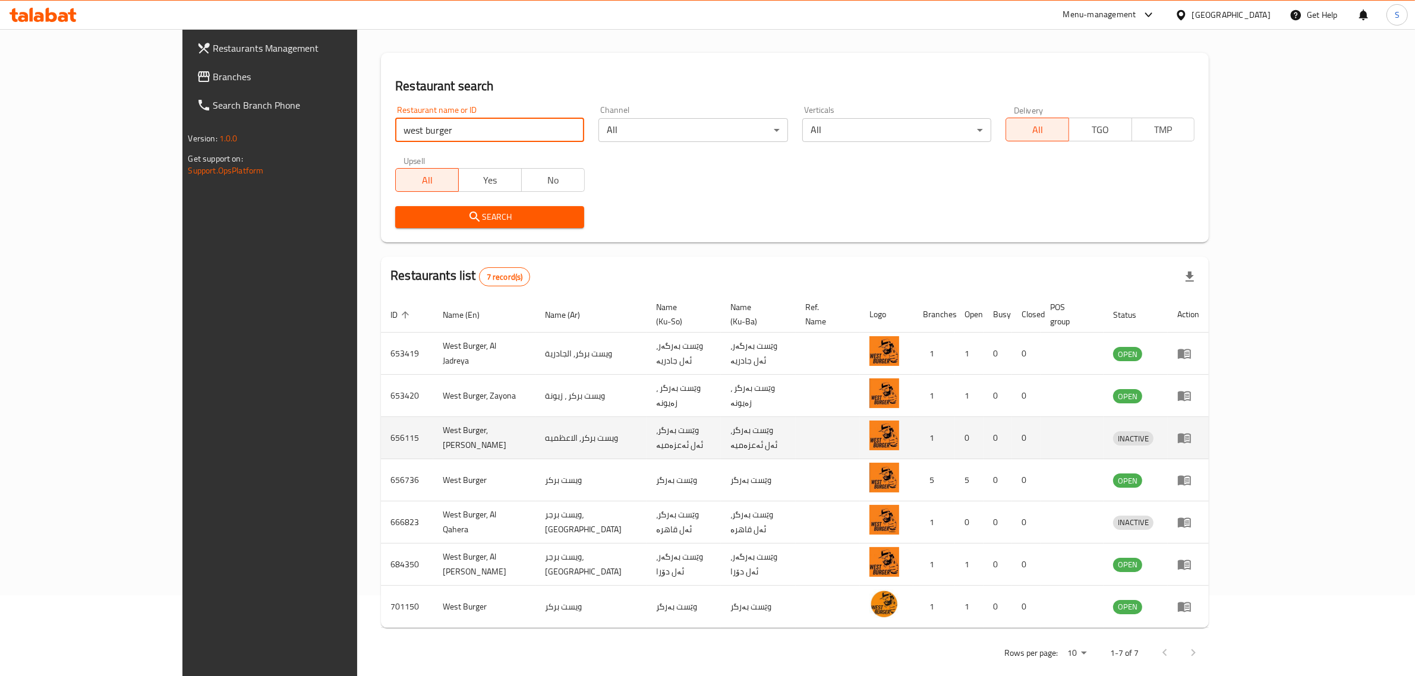
scroll to position [82, 0]
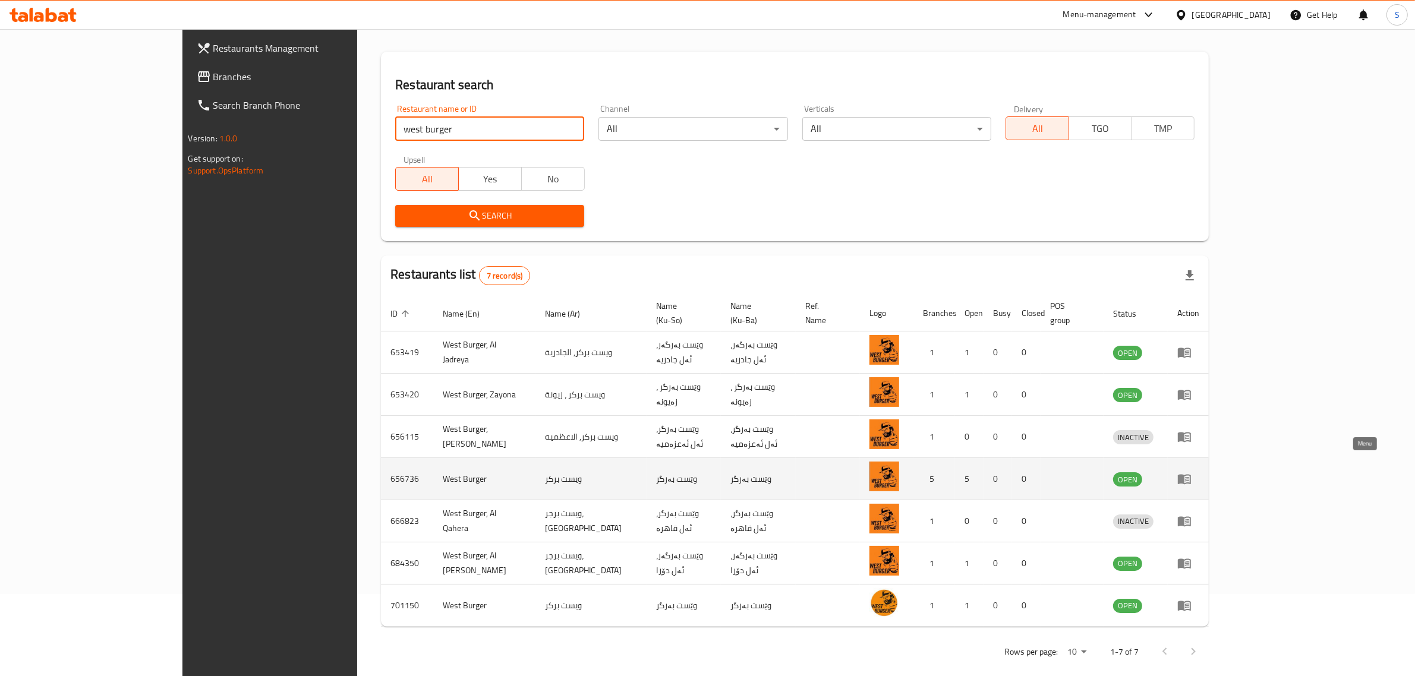
click at [1191, 475] on icon "enhanced table" at bounding box center [1184, 480] width 13 height 10
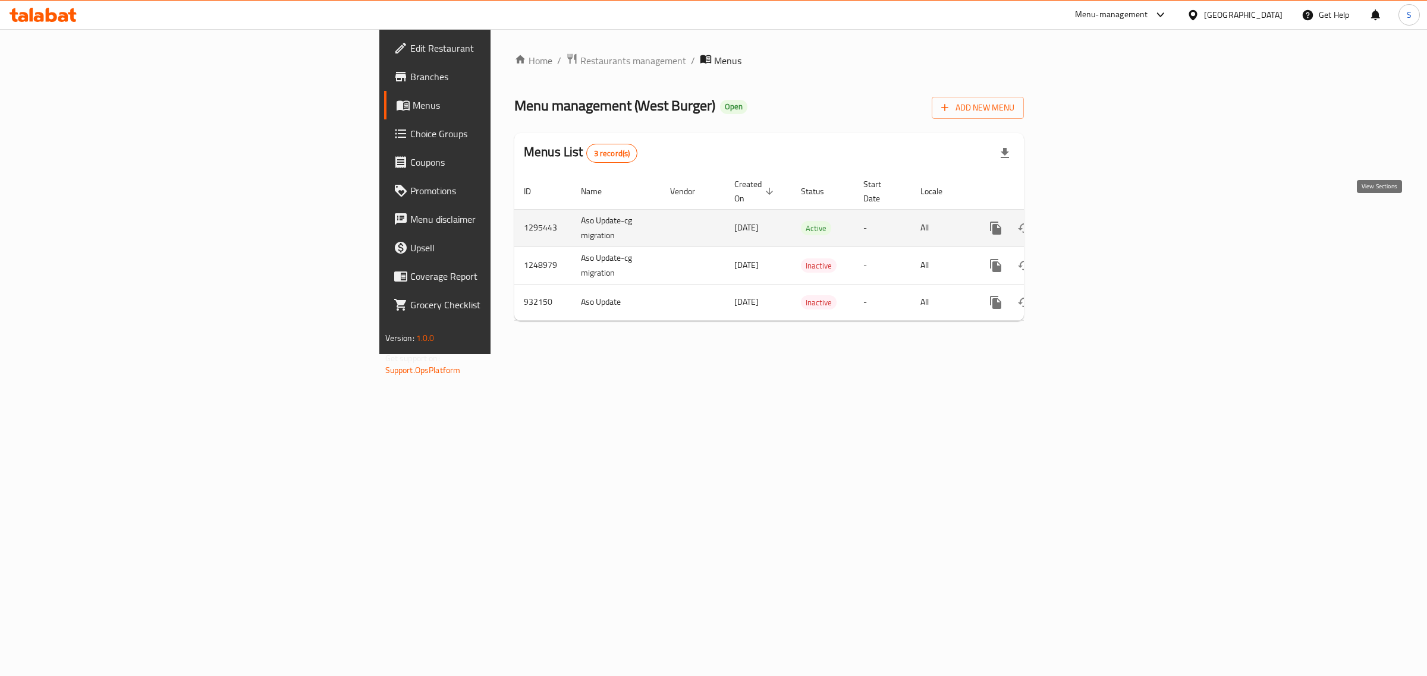
click at [1088, 221] on icon "enhanced table" at bounding box center [1081, 228] width 14 height 14
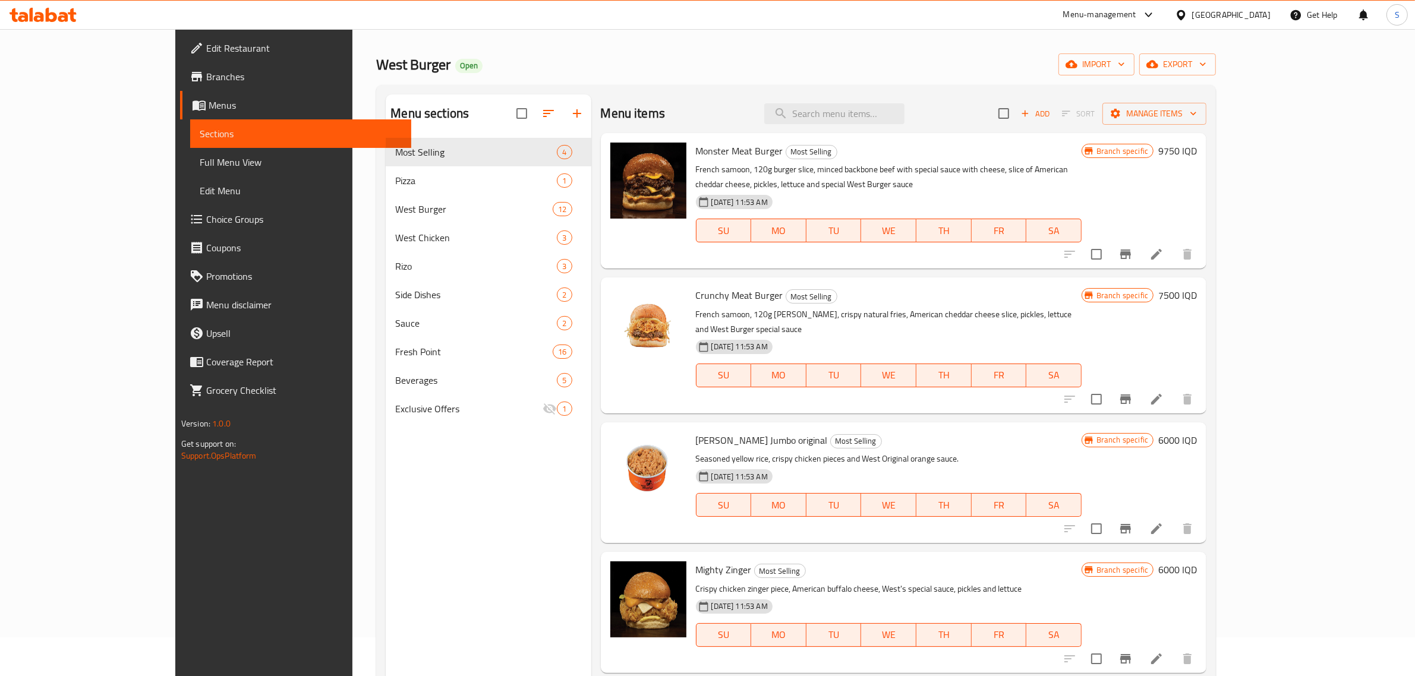
scroll to position [18, 0]
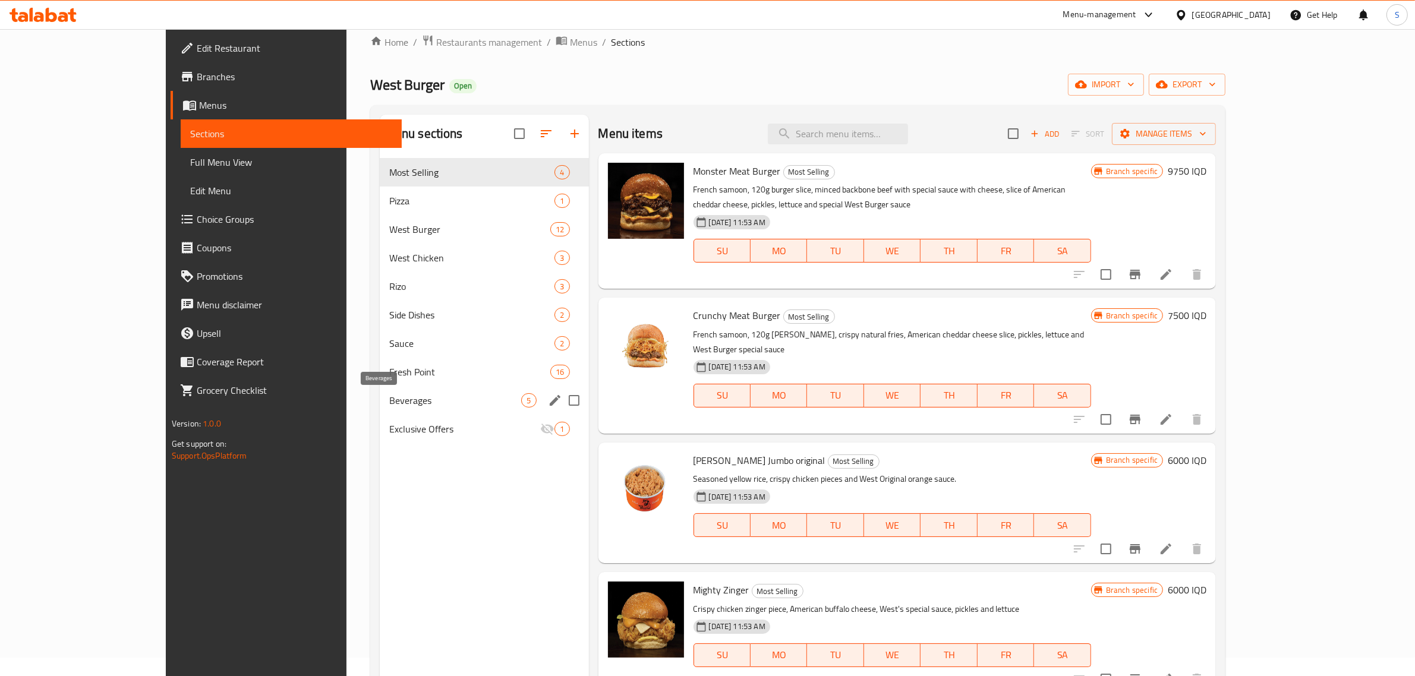
click at [389, 399] on span "Beverages" at bounding box center [455, 400] width 133 height 14
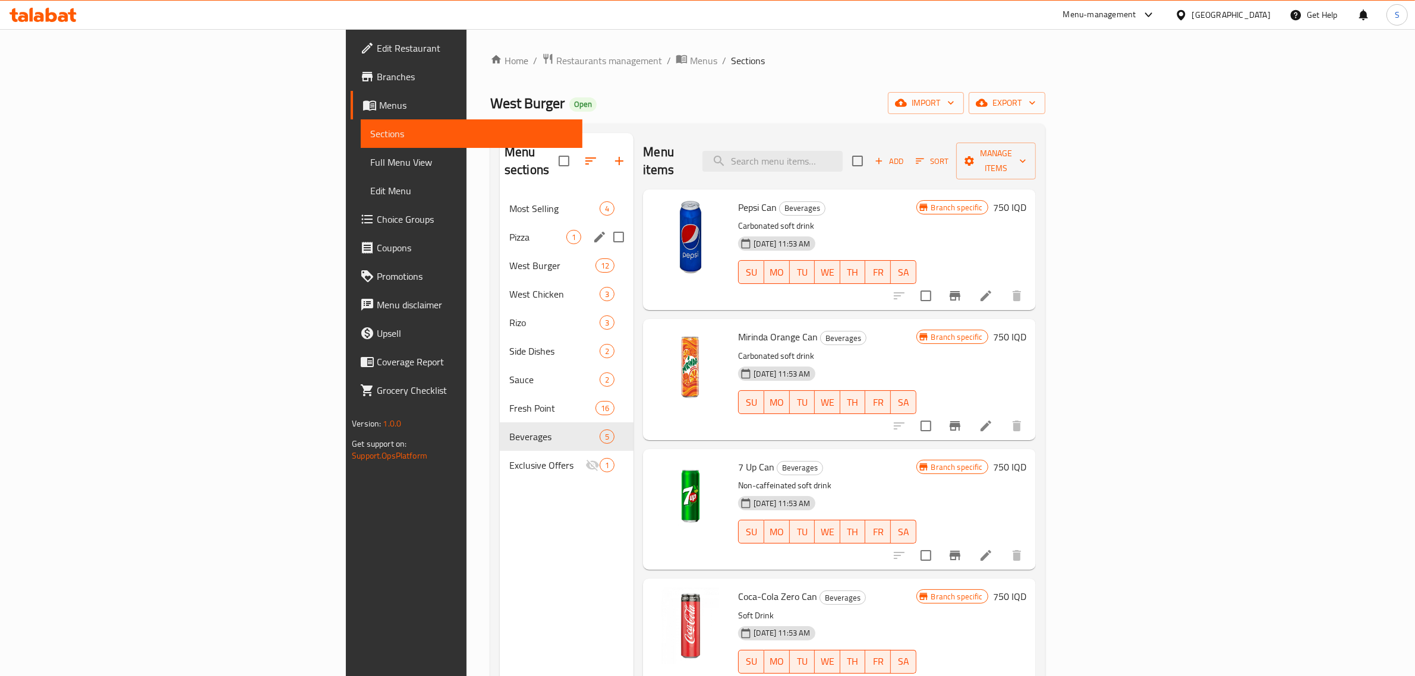
click at [500, 223] on div "Pizza 1" at bounding box center [567, 237] width 134 height 29
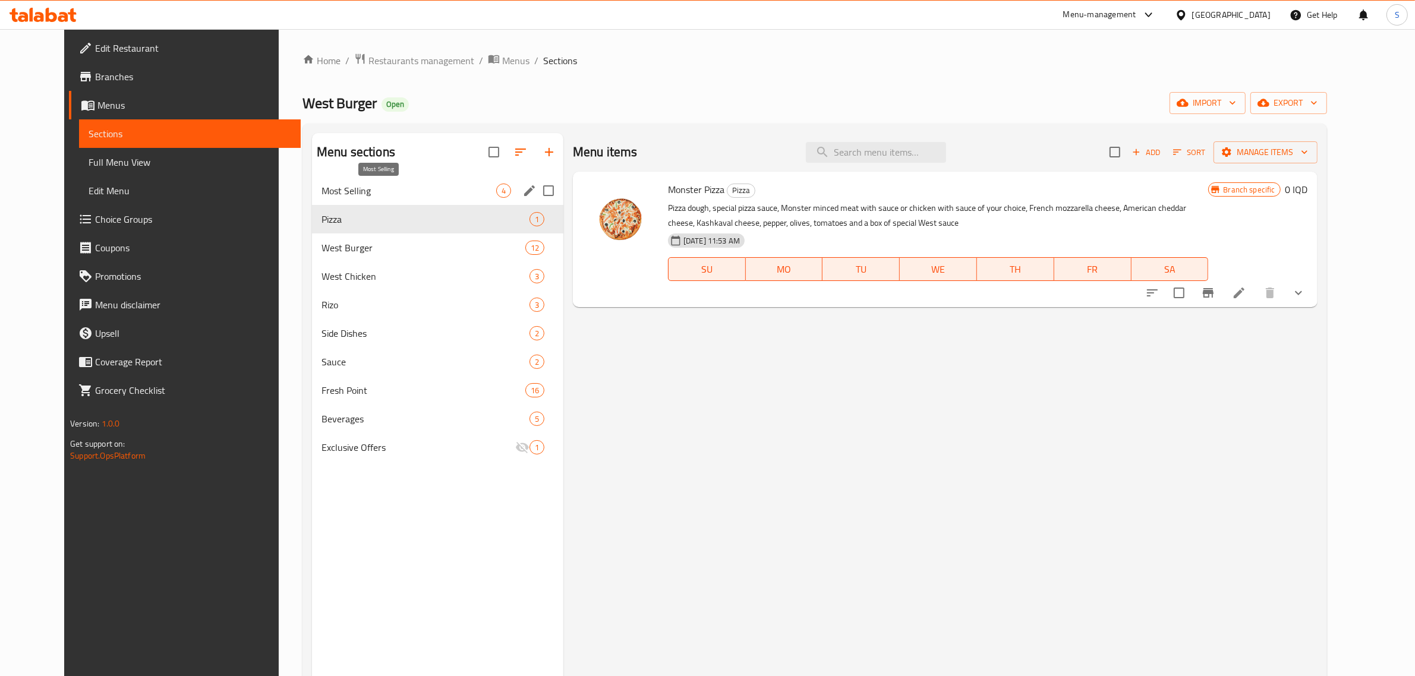
click at [342, 190] on span "Most Selling" at bounding box center [409, 191] width 175 height 14
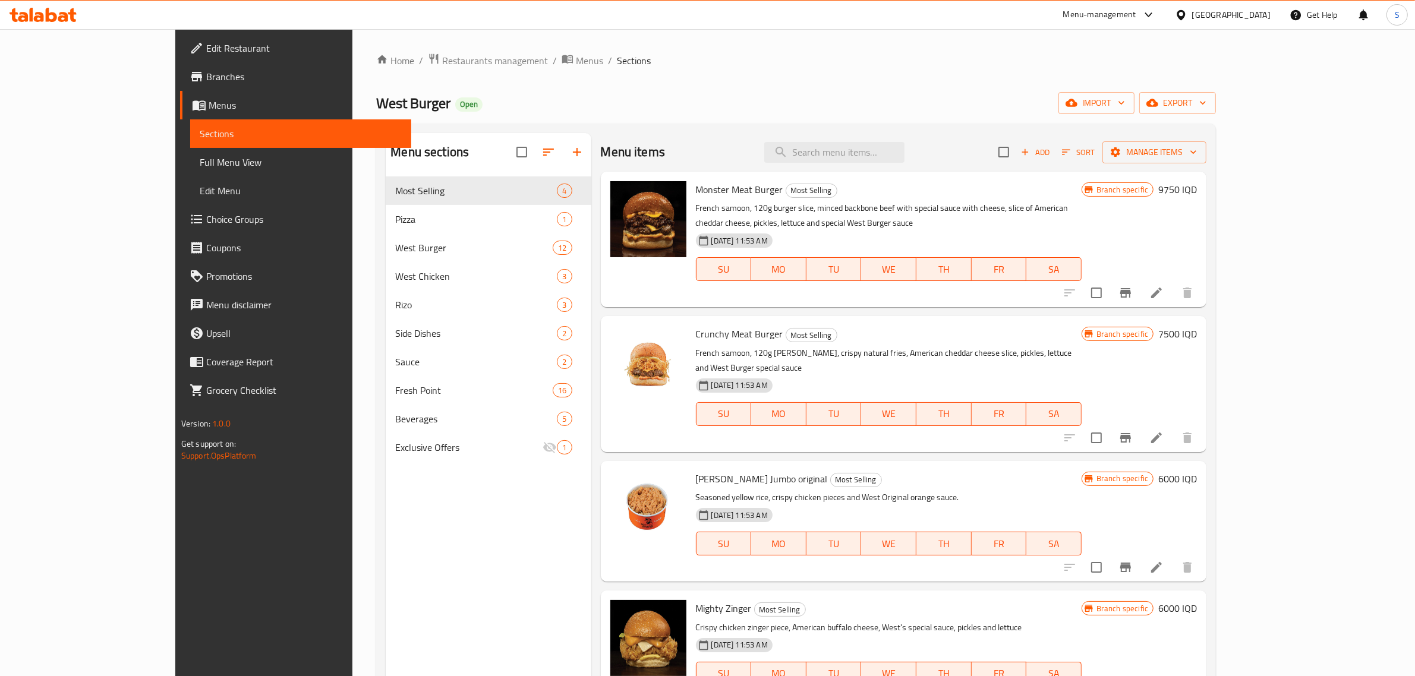
scroll to position [74, 0]
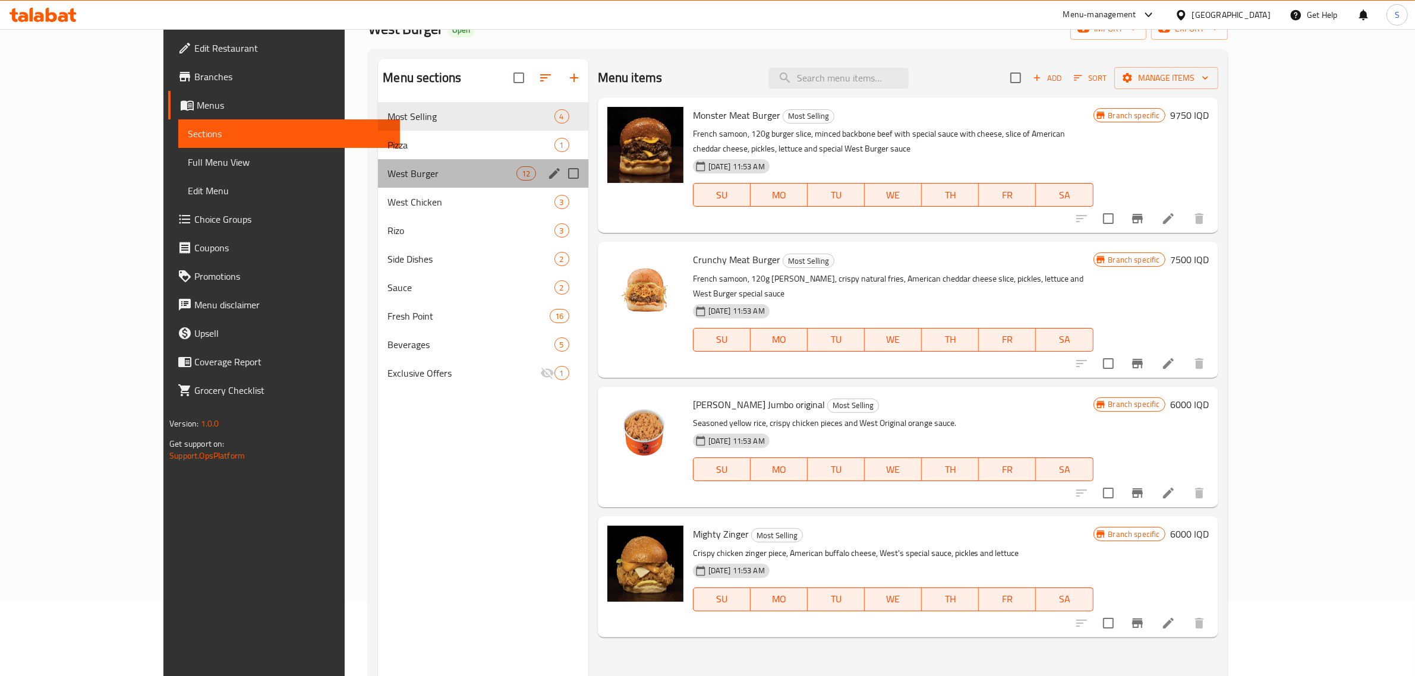
click at [378, 160] on div "West Burger 12" at bounding box center [483, 173] width 210 height 29
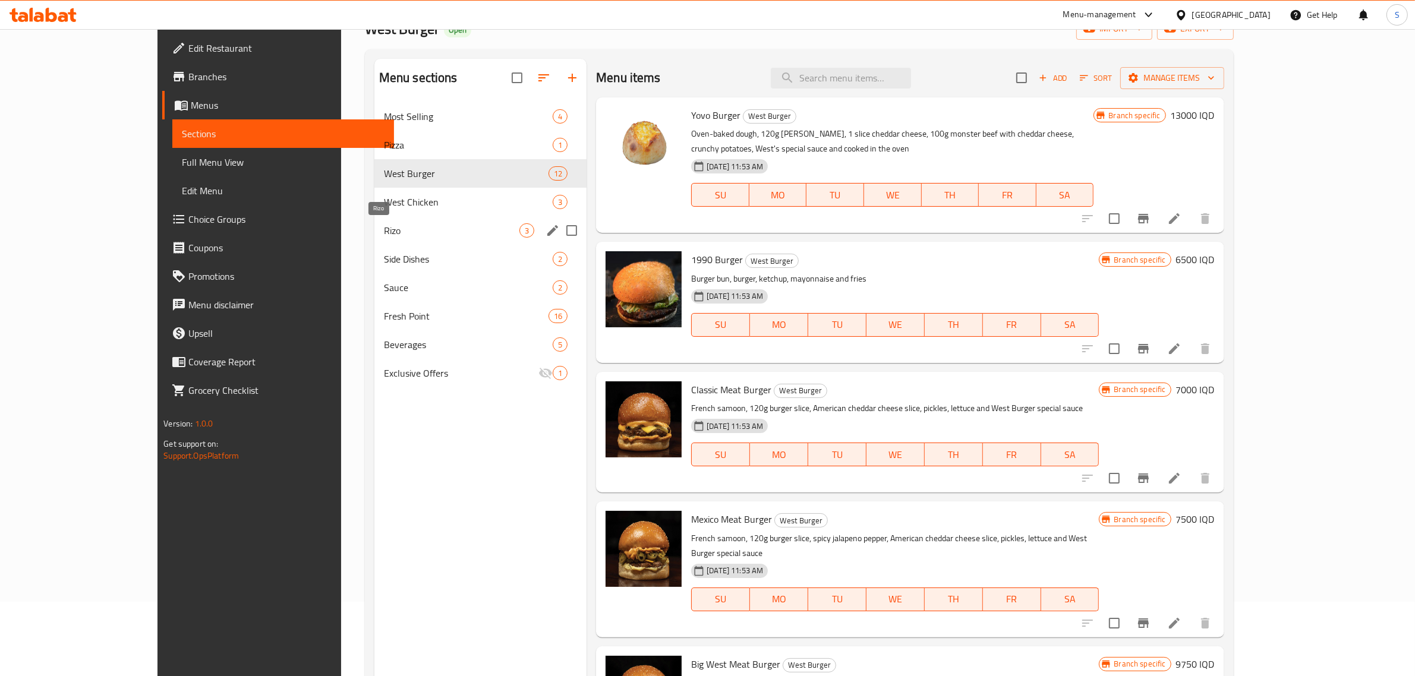
click at [384, 203] on span "West Chicken" at bounding box center [468, 202] width 169 height 14
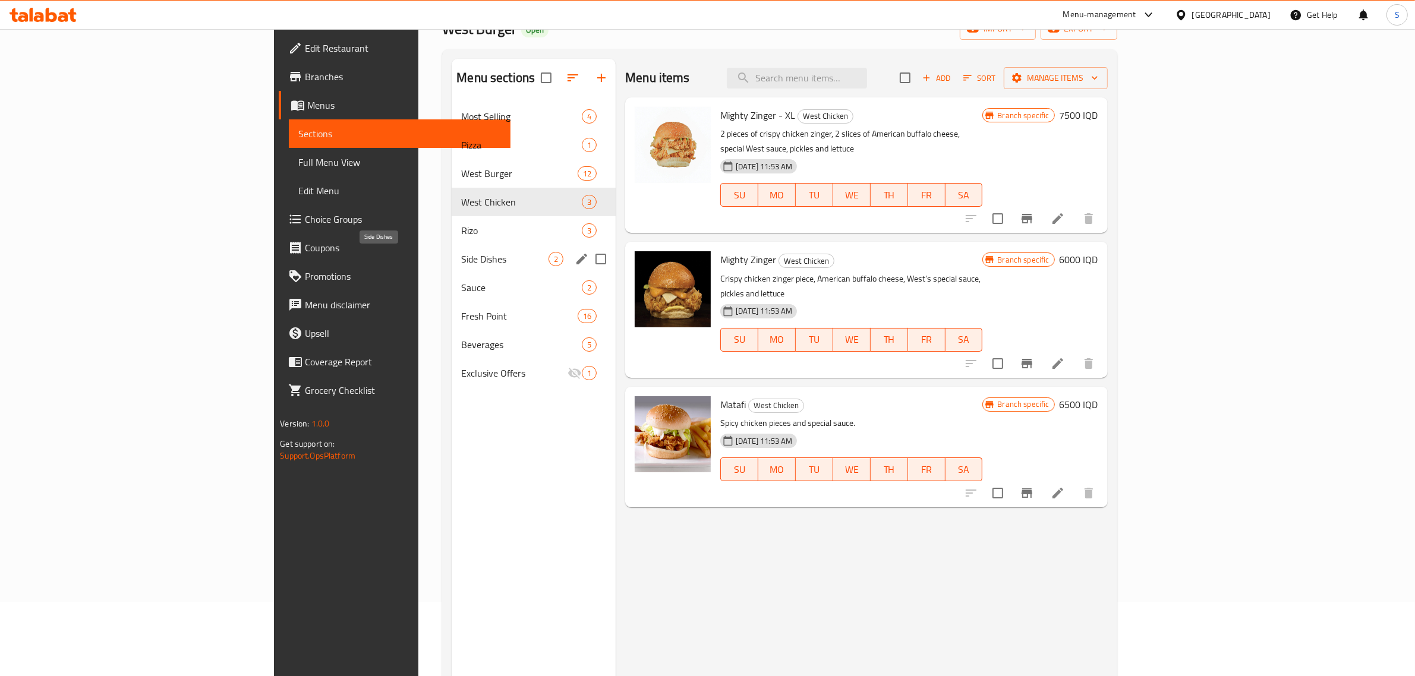
click at [461, 253] on span "Side Dishes" at bounding box center [504, 259] width 87 height 14
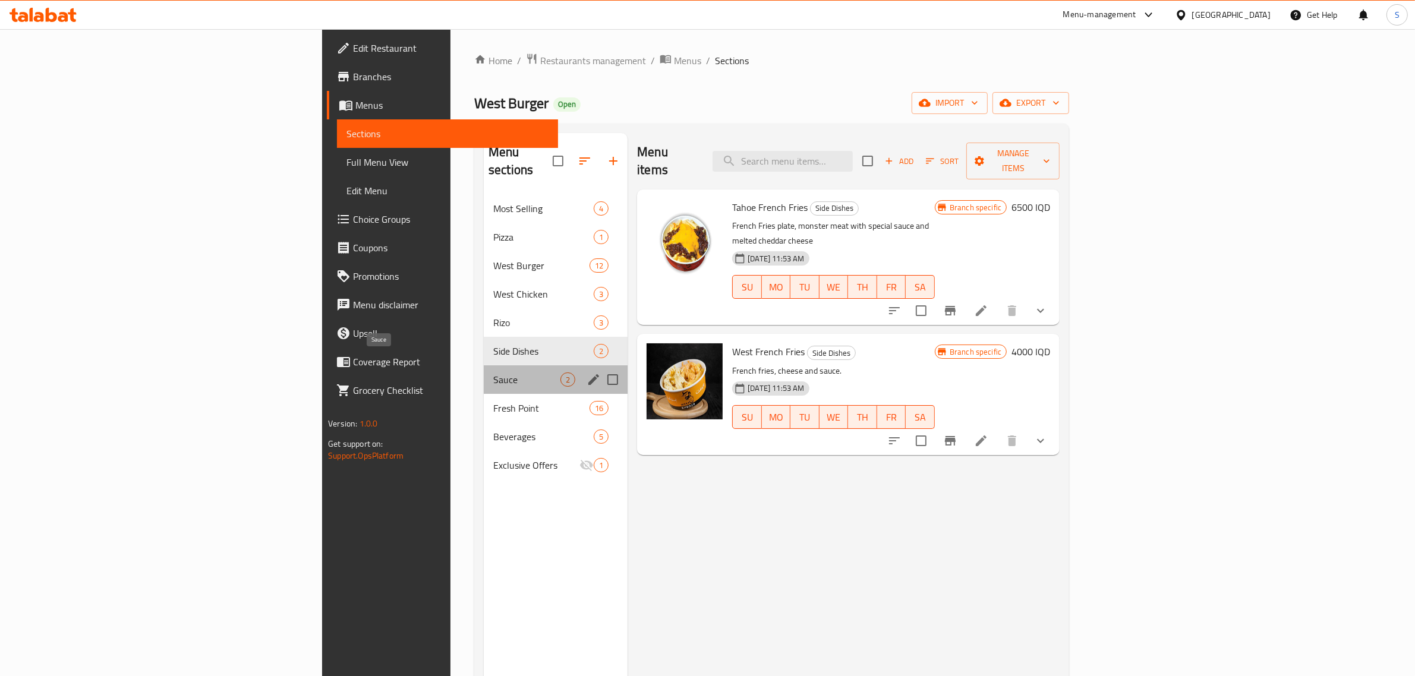
click at [493, 373] on span "Sauce" at bounding box center [526, 380] width 67 height 14
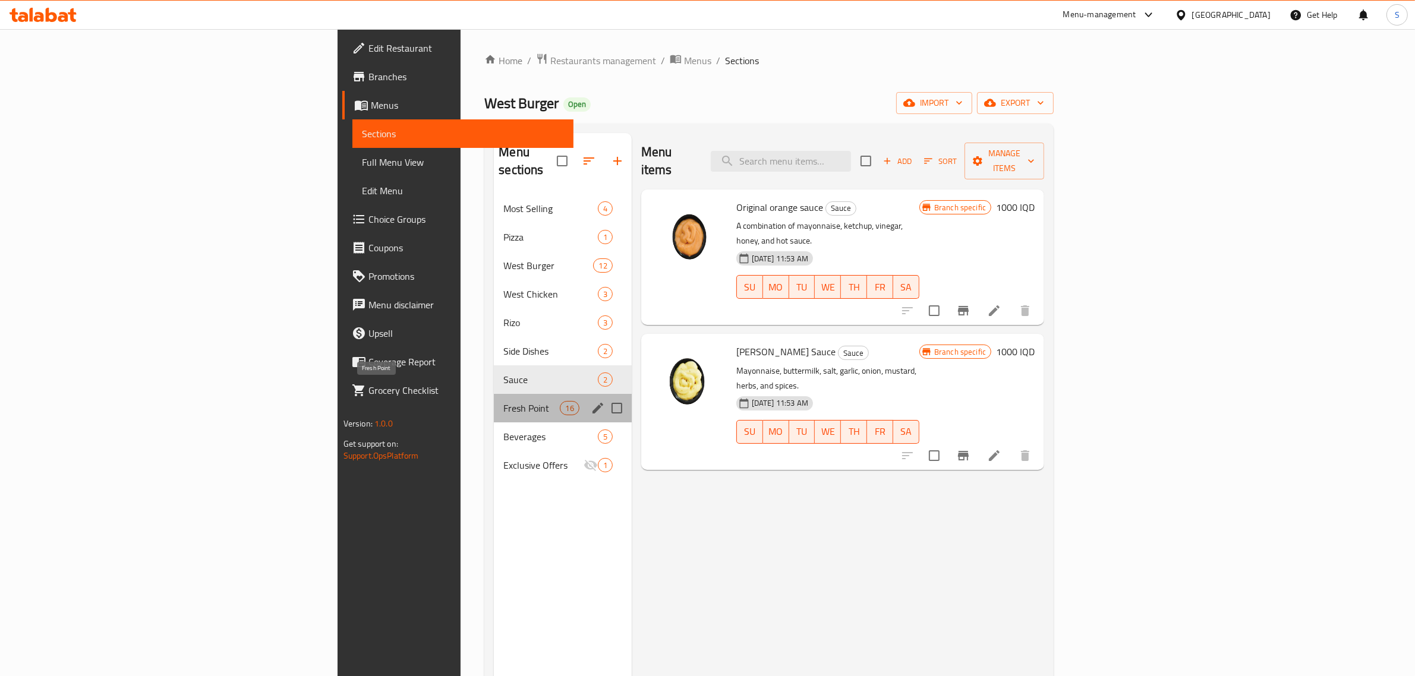
click at [503, 401] on span "Fresh Point" at bounding box center [531, 408] width 56 height 14
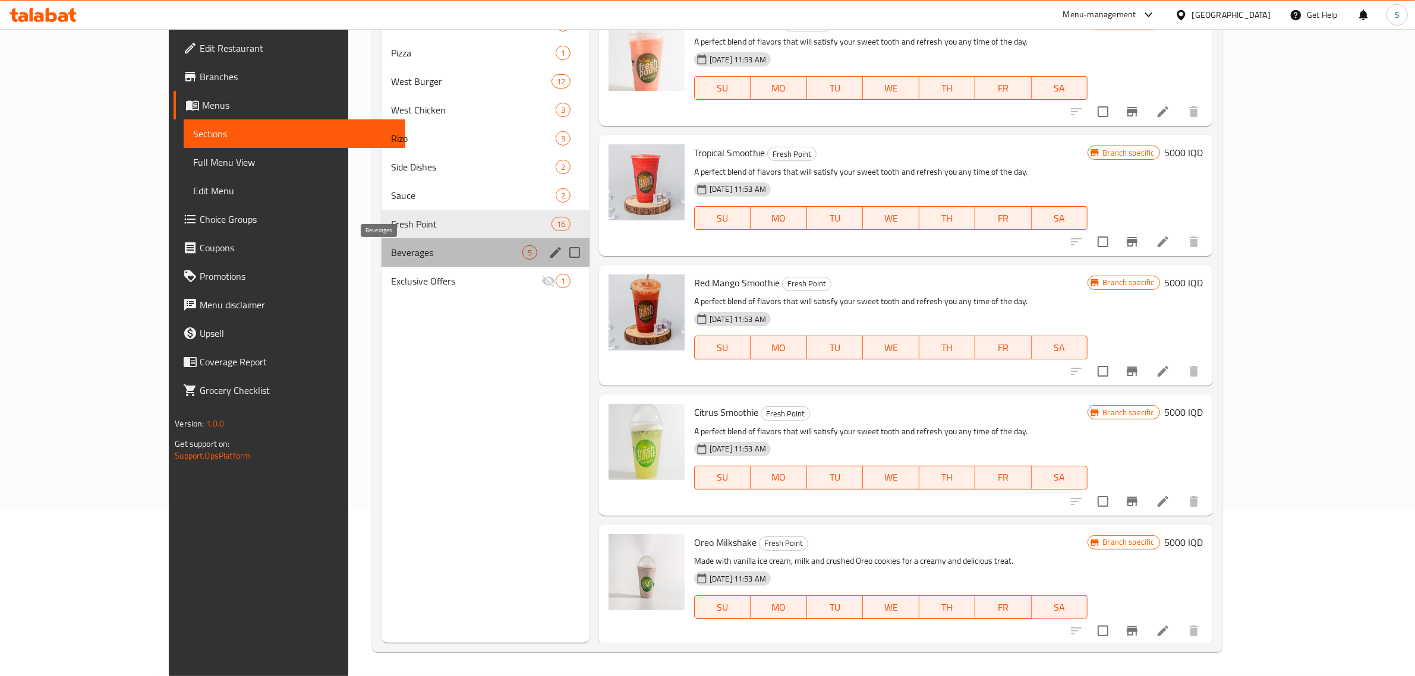
click at [391, 251] on span "Beverages" at bounding box center [456, 252] width 131 height 14
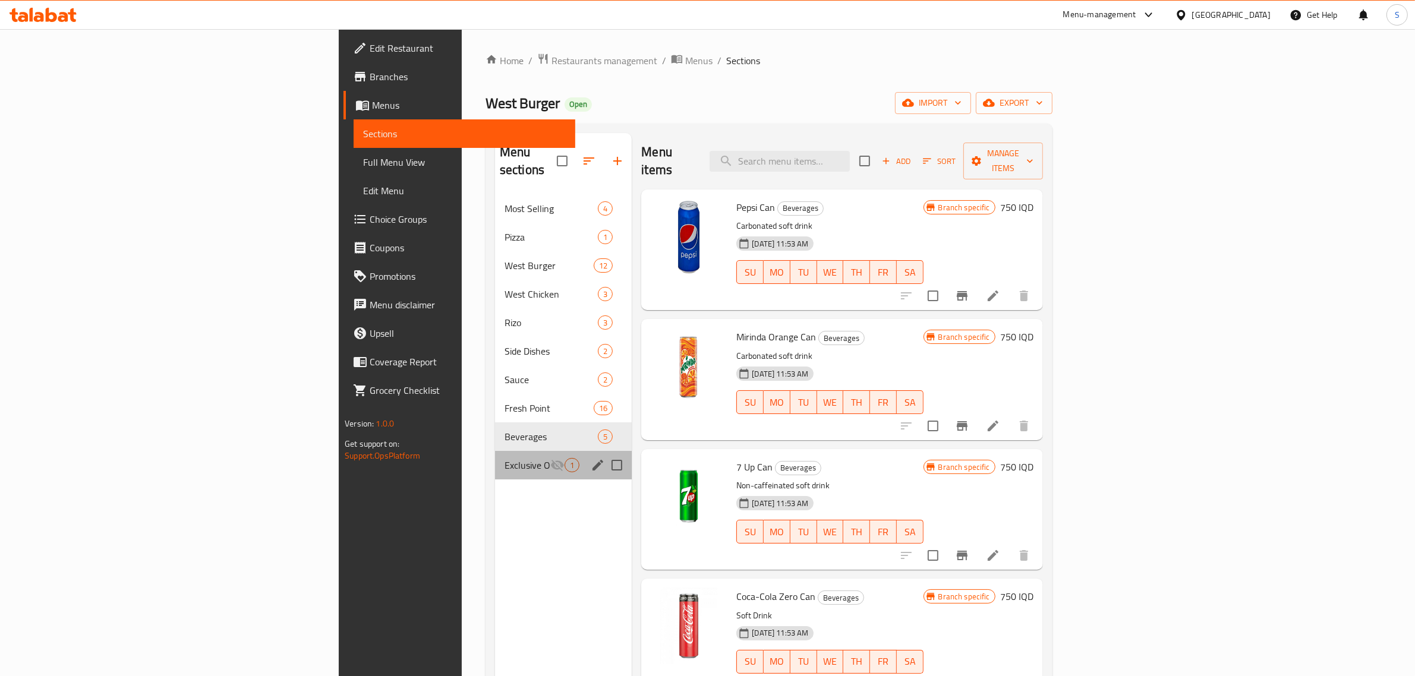
click at [495, 451] on div "Exclusive Offers 1" at bounding box center [563, 465] width 137 height 29
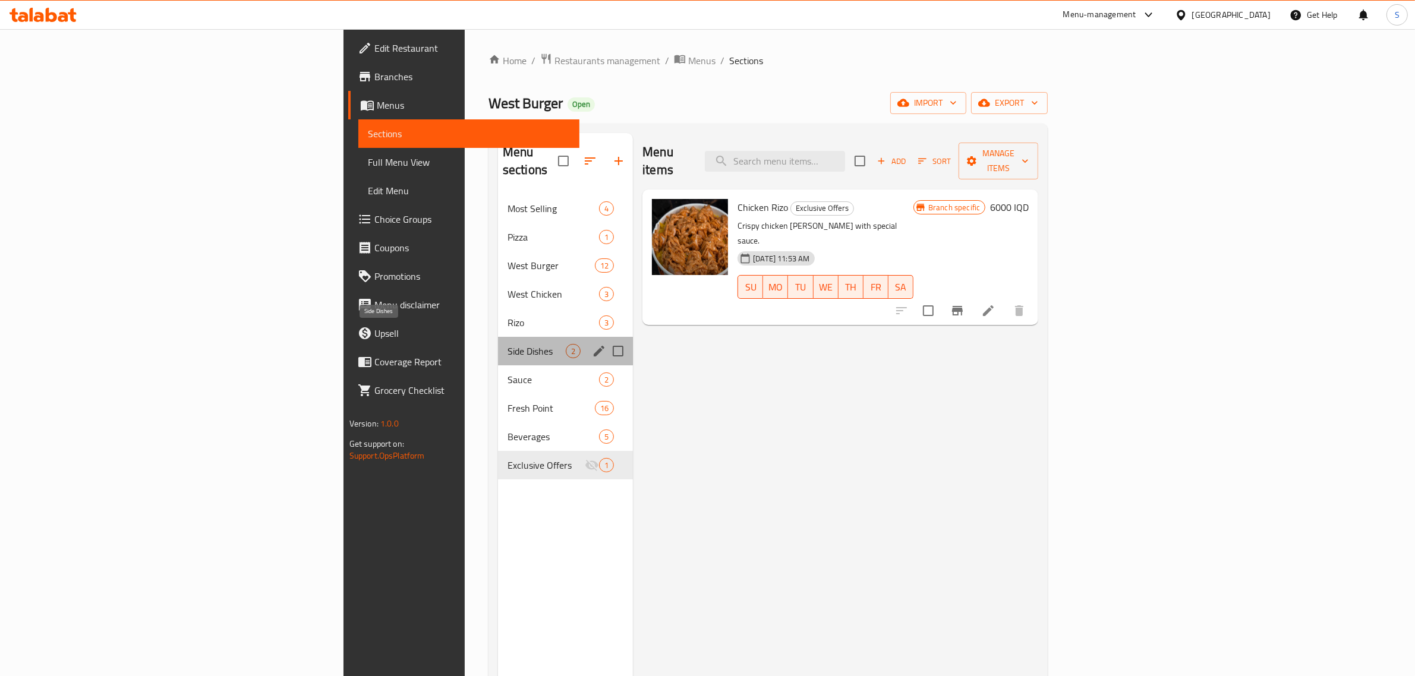
click at [508, 344] on span "Side Dishes" at bounding box center [537, 351] width 58 height 14
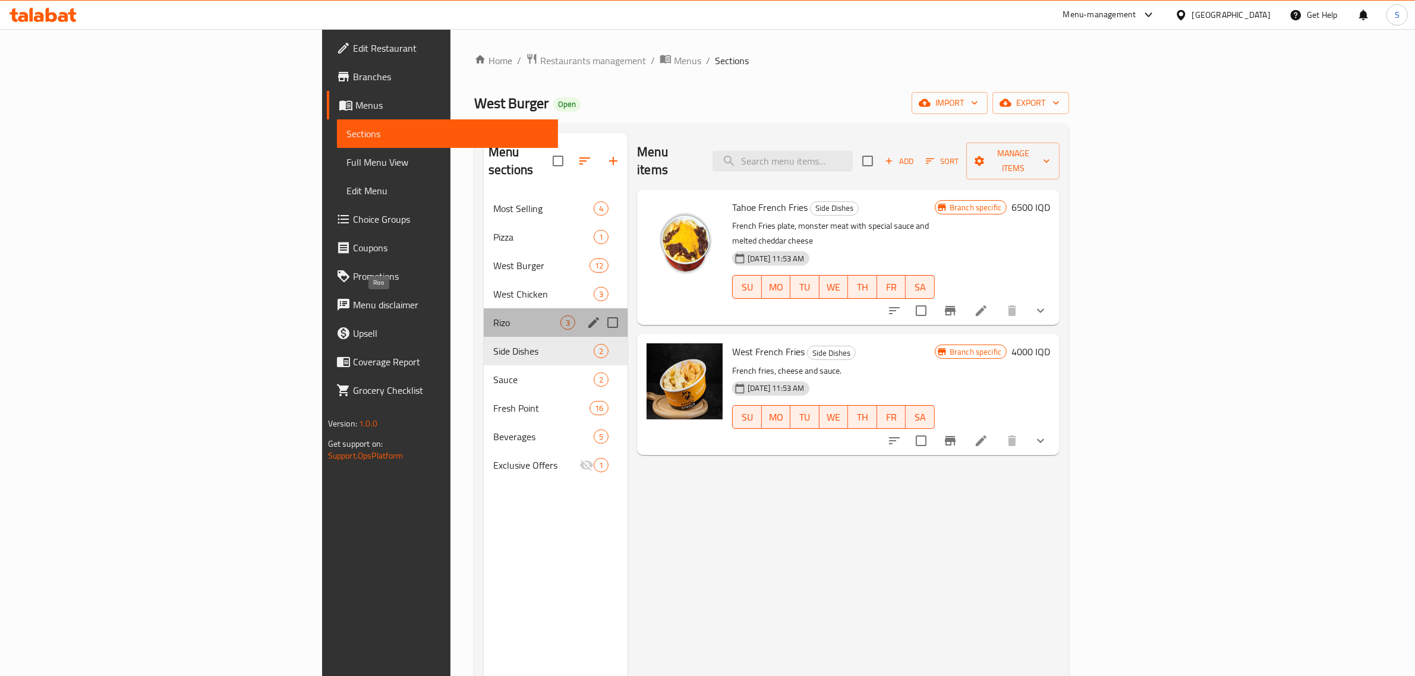
click at [493, 316] on span "Rizo" at bounding box center [526, 323] width 67 height 14
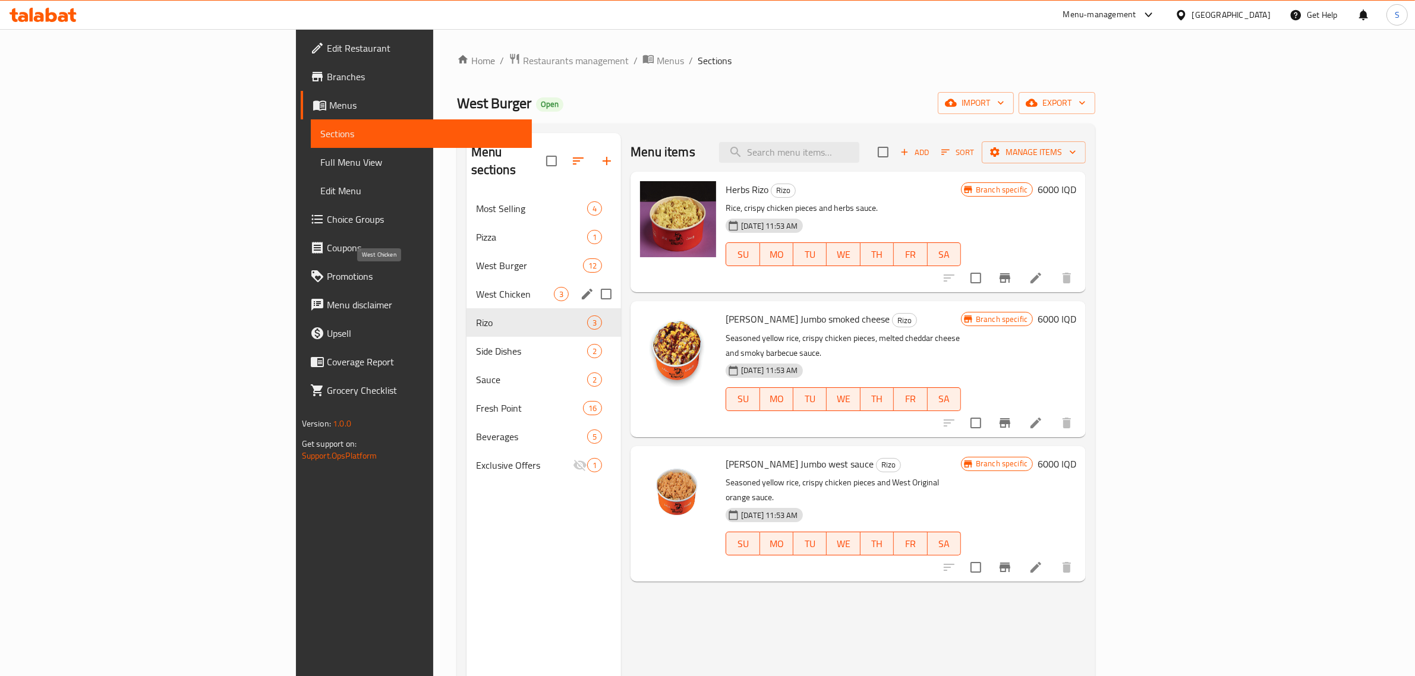
click at [476, 287] on span "West Chicken" at bounding box center [515, 294] width 78 height 14
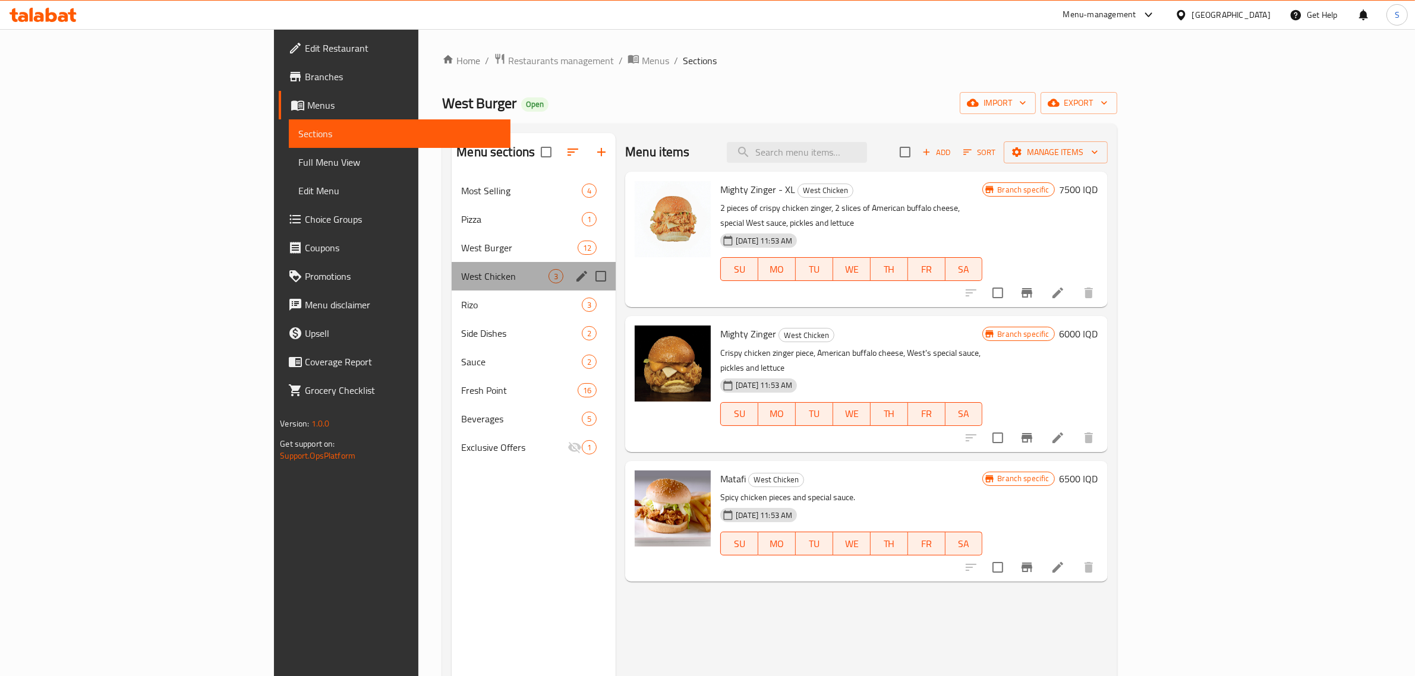
click at [452, 266] on div "West Chicken 3" at bounding box center [534, 276] width 164 height 29
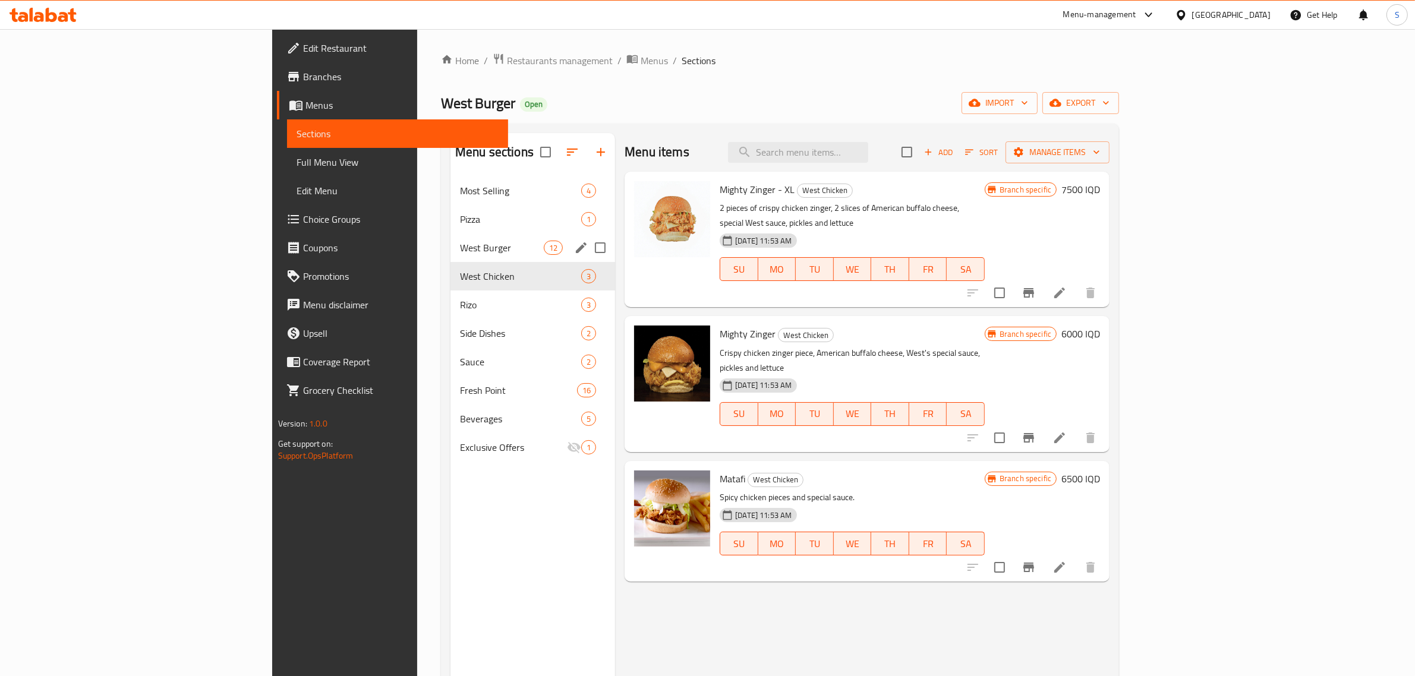
click at [460, 253] on span "West Burger" at bounding box center [502, 248] width 84 height 14
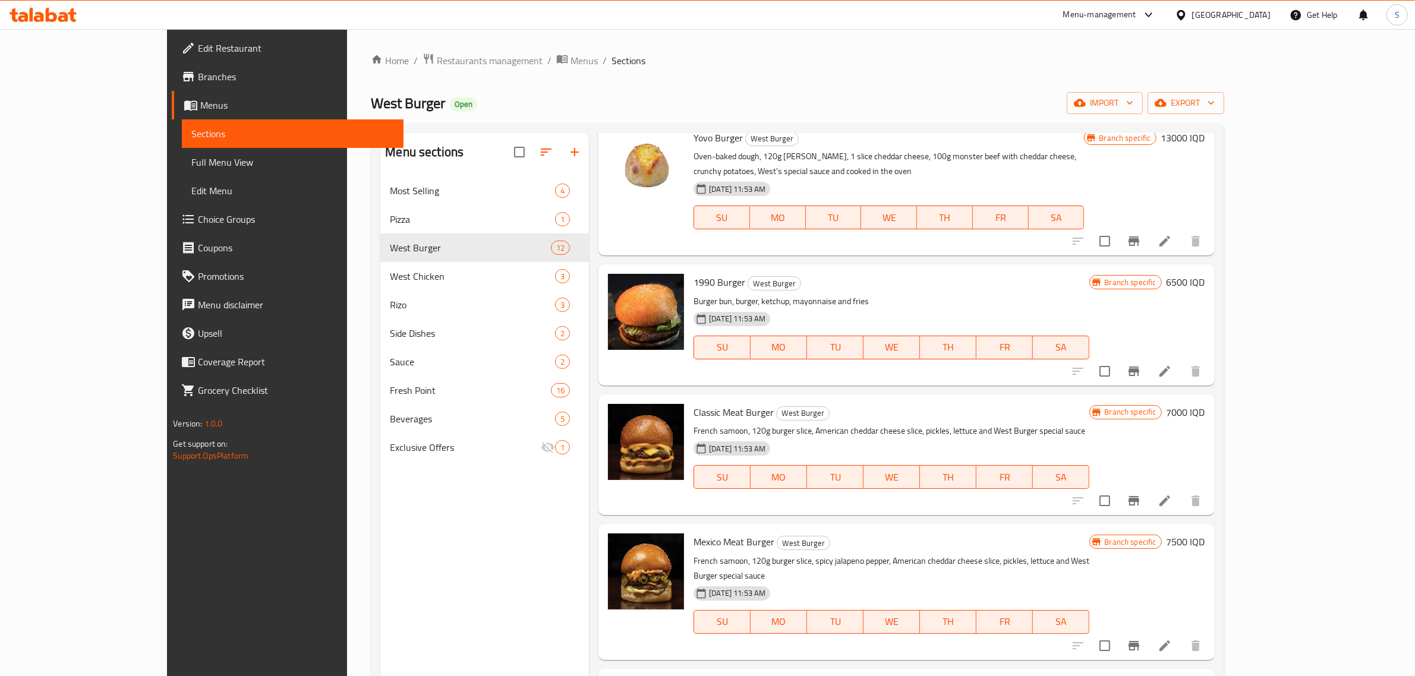
scroll to position [74, 0]
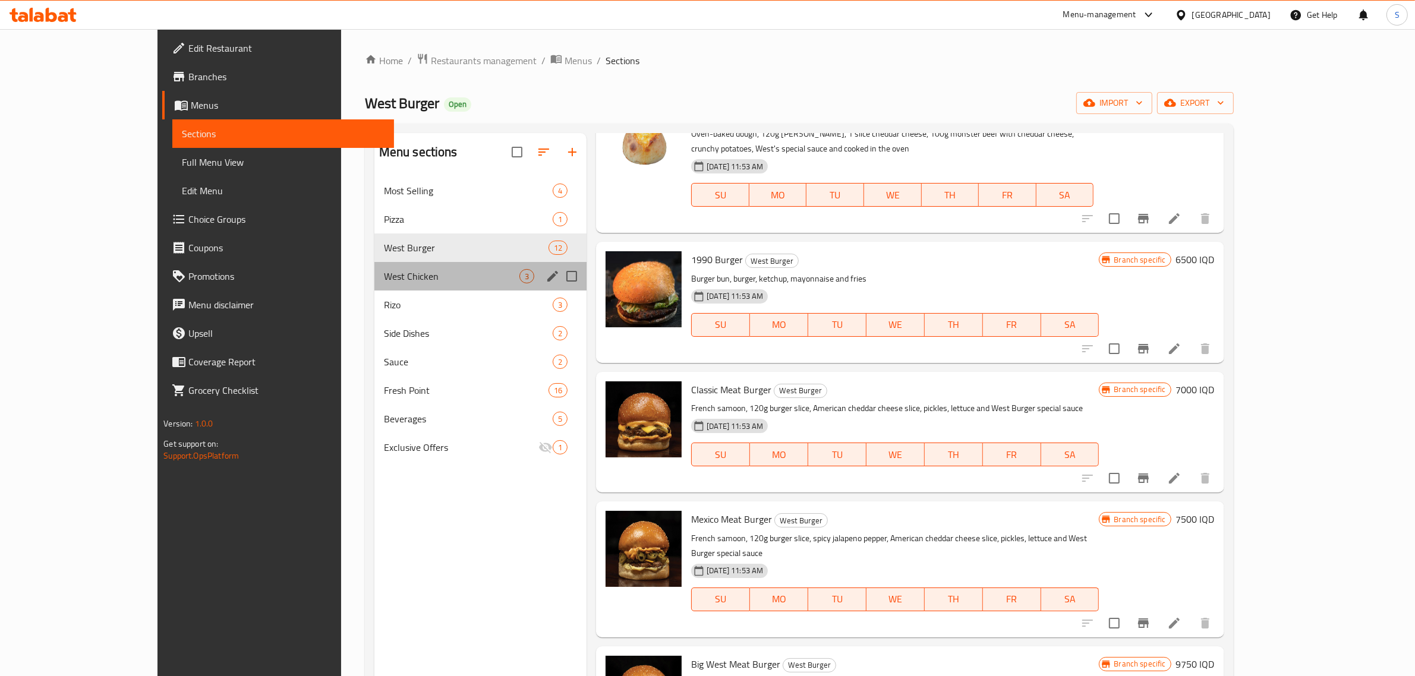
click at [374, 263] on div "West Chicken 3" at bounding box center [480, 276] width 213 height 29
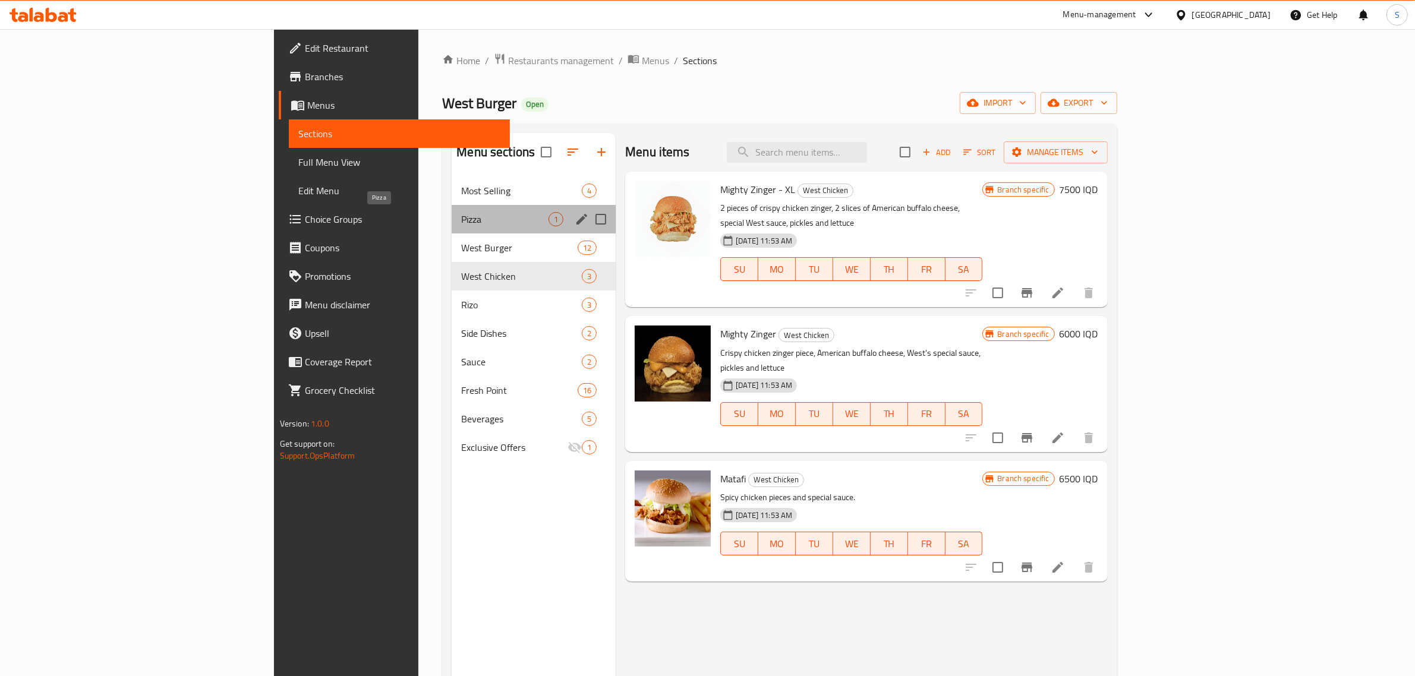
click at [461, 218] on span "Pizza" at bounding box center [504, 219] width 87 height 14
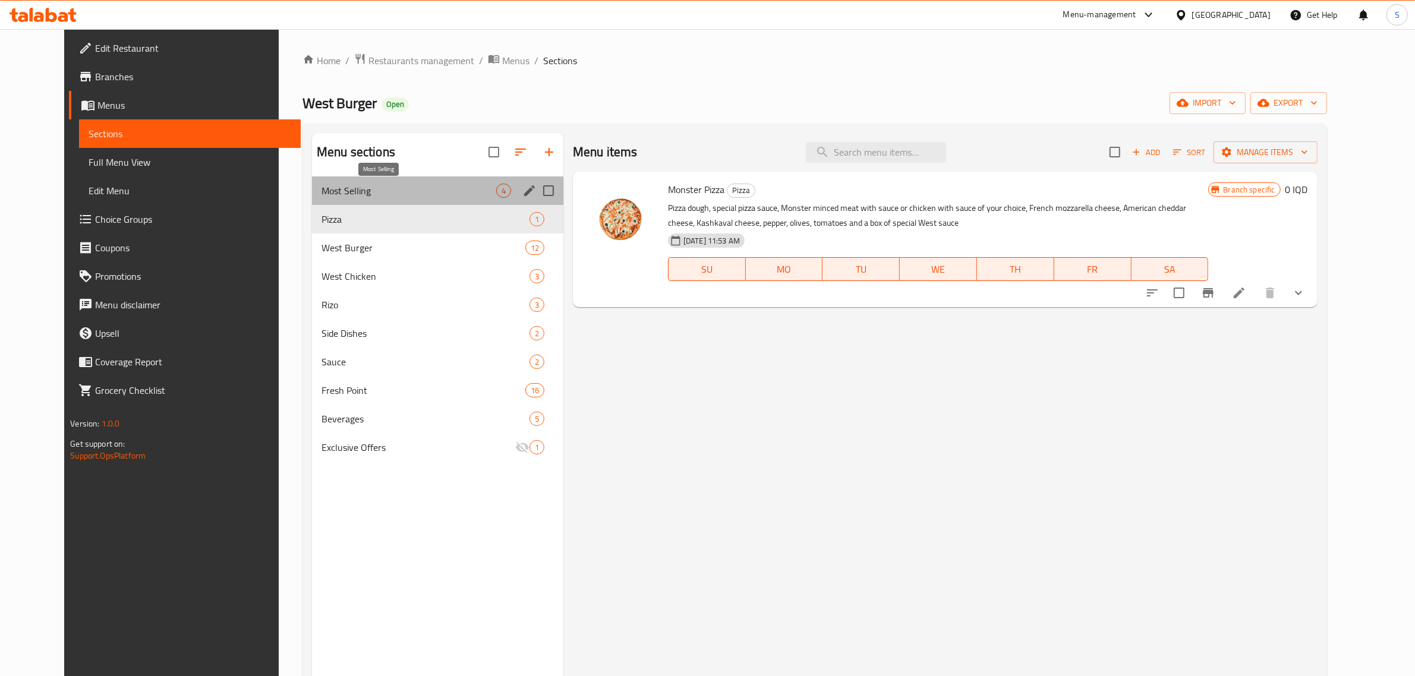
click at [383, 193] on span "Most Selling" at bounding box center [409, 191] width 175 height 14
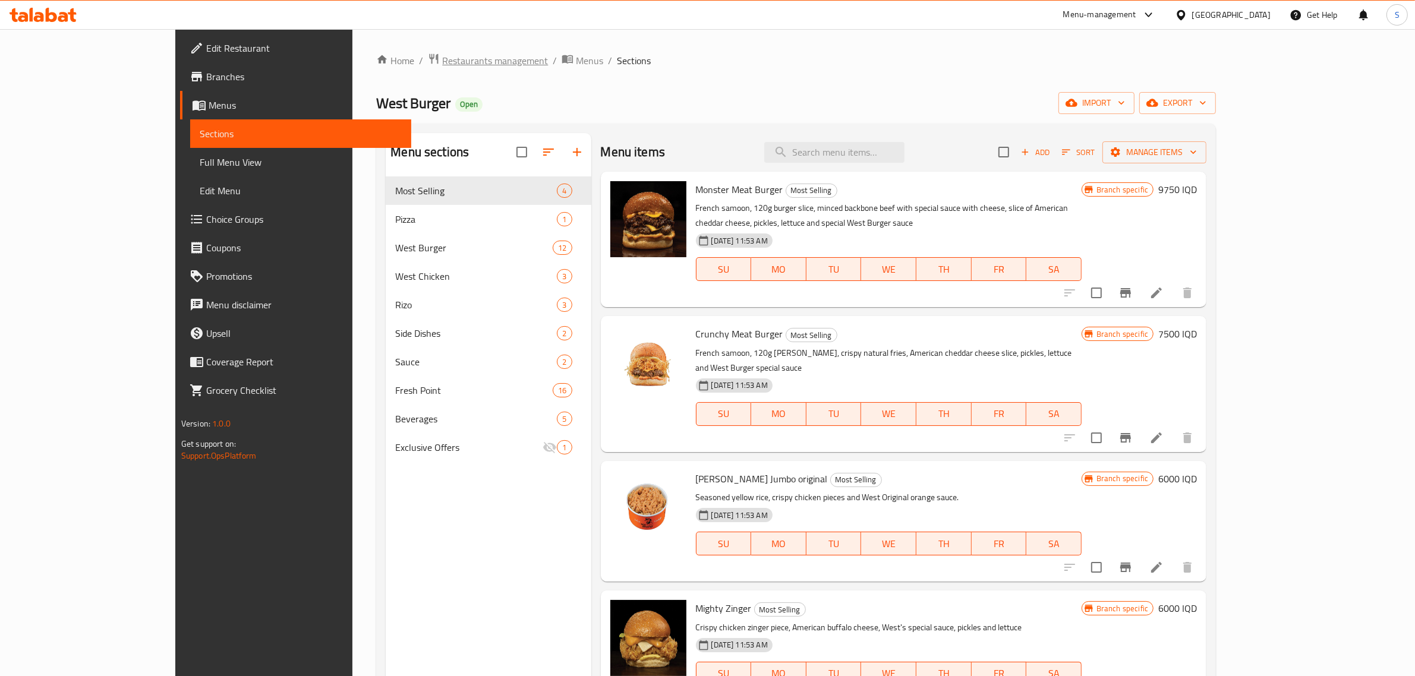
click at [442, 53] on span "Restaurants management" at bounding box center [495, 60] width 106 height 14
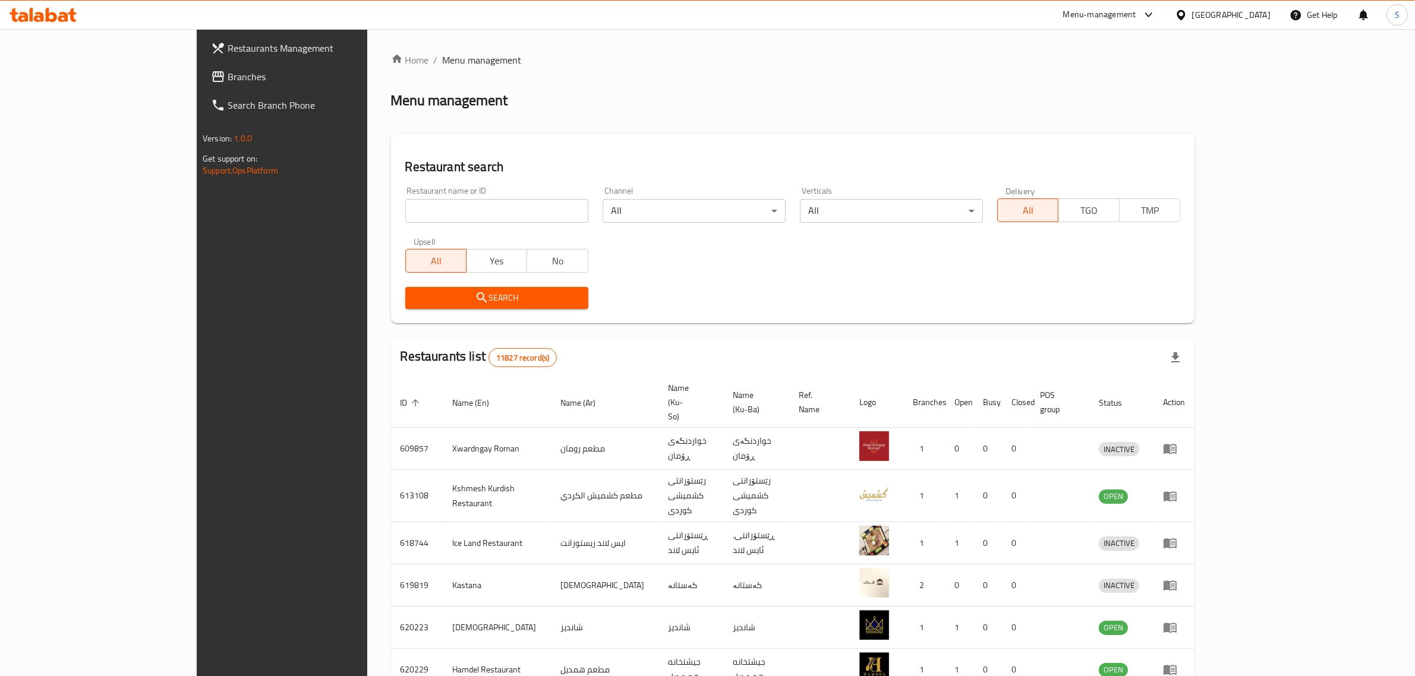
click at [405, 203] on input "search" at bounding box center [496, 211] width 183 height 24
type input "'"
type input "طاووق البنوك"
click button "Search" at bounding box center [496, 298] width 183 height 22
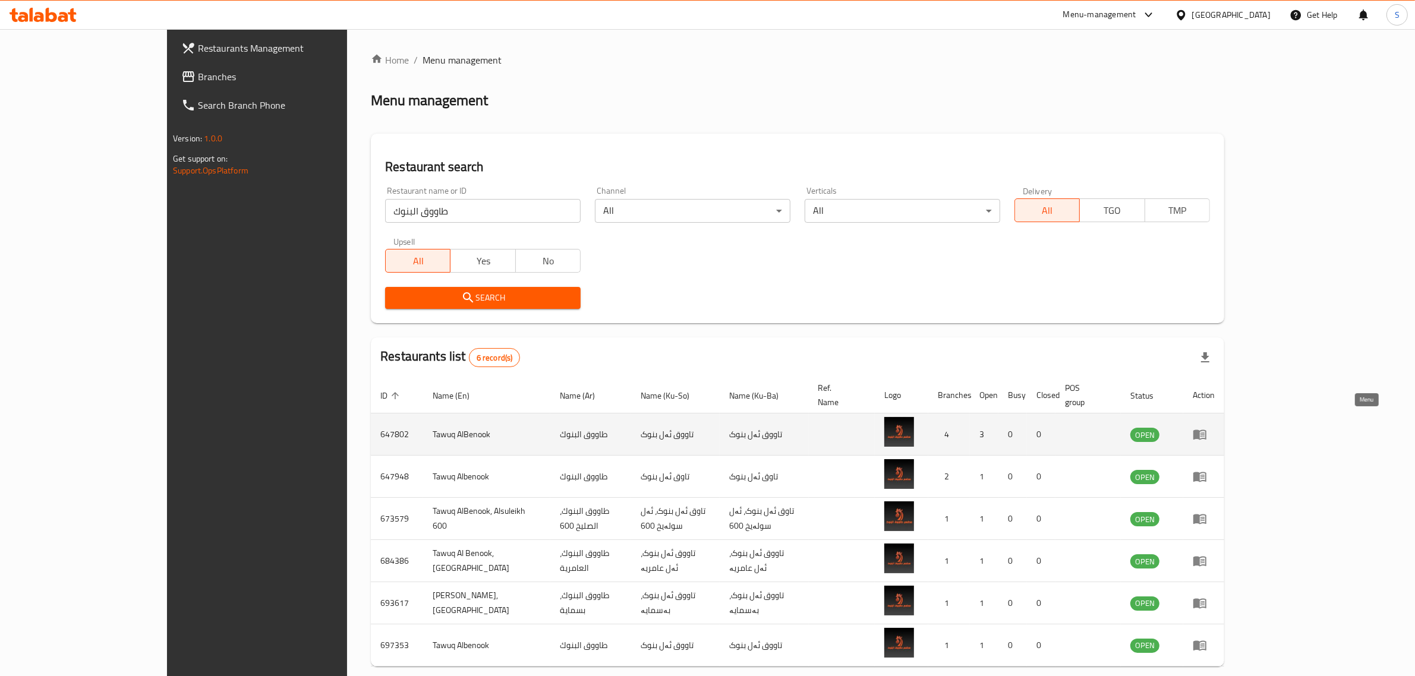
click at [1207, 427] on icon "enhanced table" at bounding box center [1200, 434] width 14 height 14
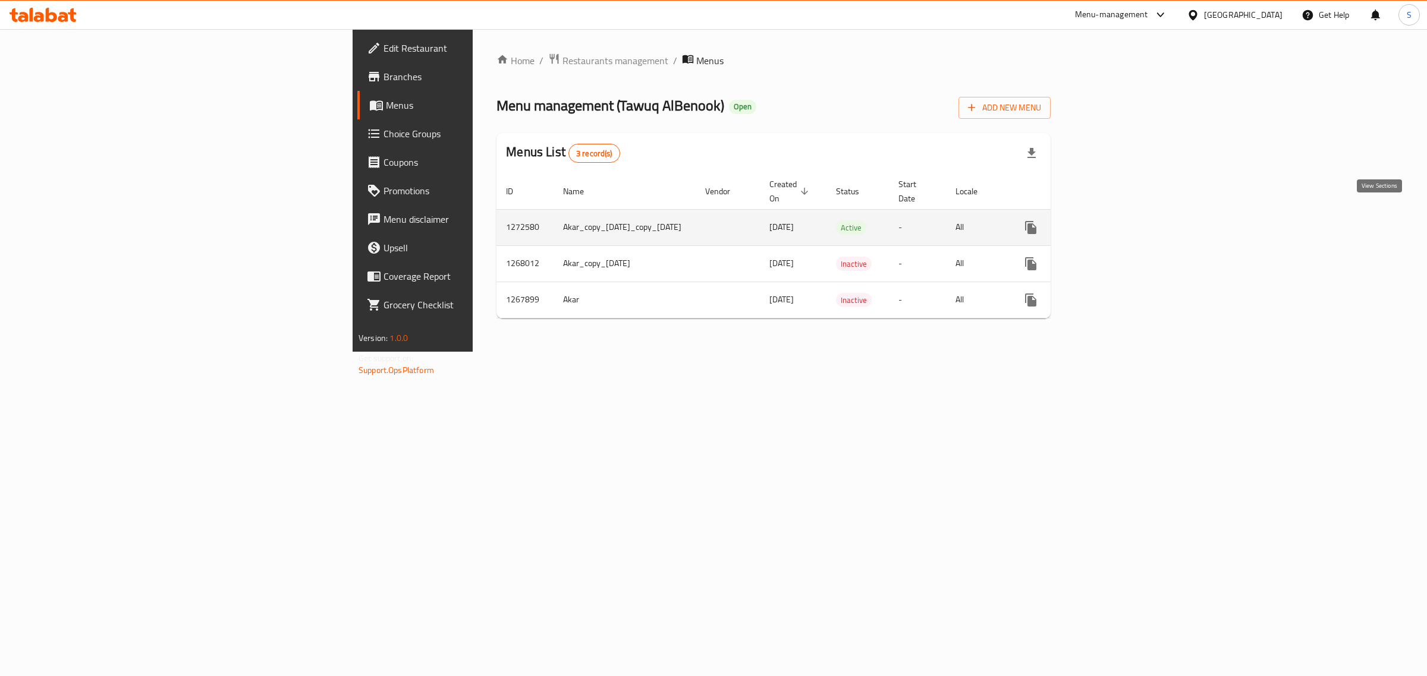
click at [1131, 220] on link "enhanced table" at bounding box center [1116, 227] width 29 height 29
